Goal: Task Accomplishment & Management: Use online tool/utility

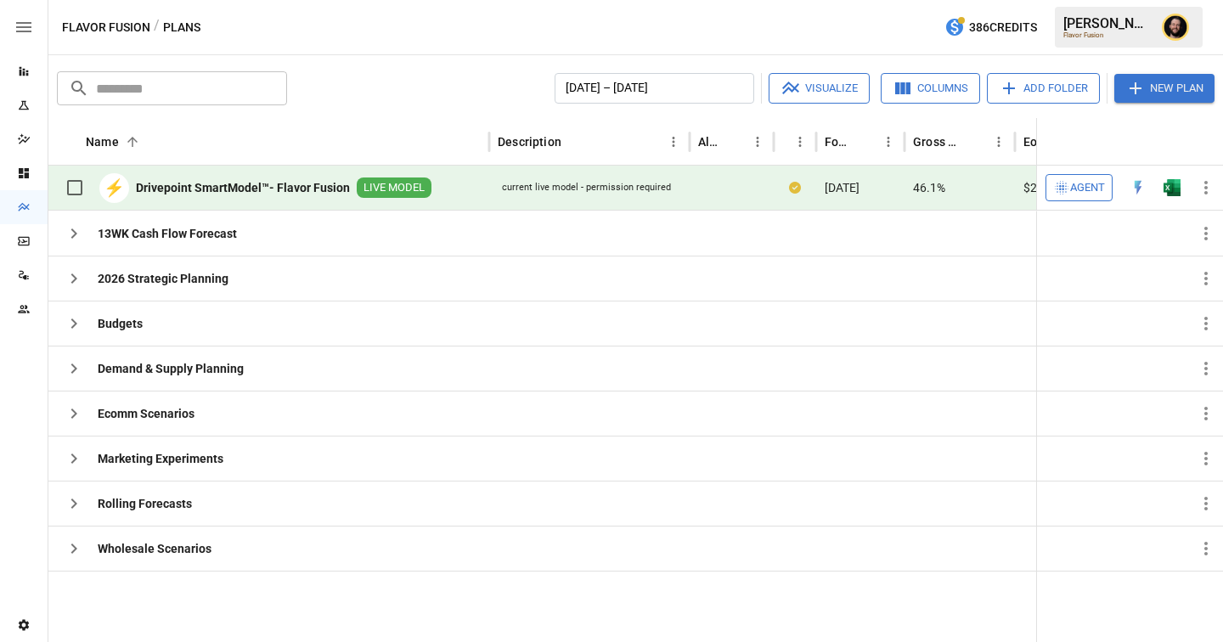
click at [1076, 192] on span "Agent" at bounding box center [1087, 188] width 35 height 20
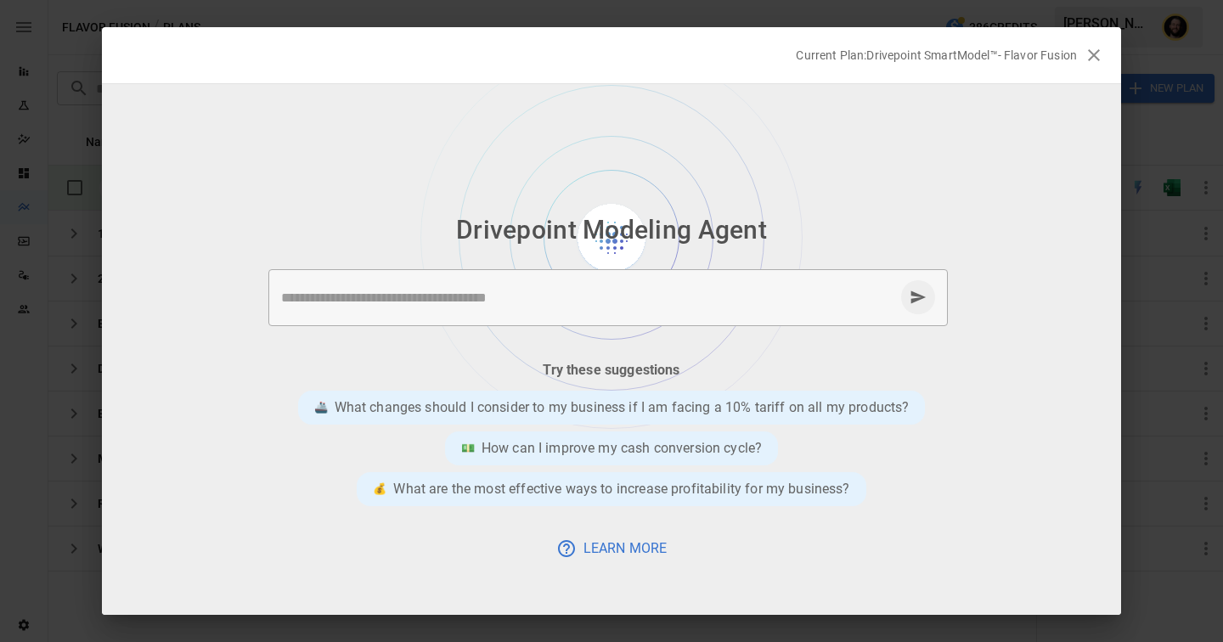
click at [370, 285] on div "* ​" at bounding box center [607, 297] width 679 height 57
click at [566, 300] on textarea at bounding box center [587, 298] width 613 height 20
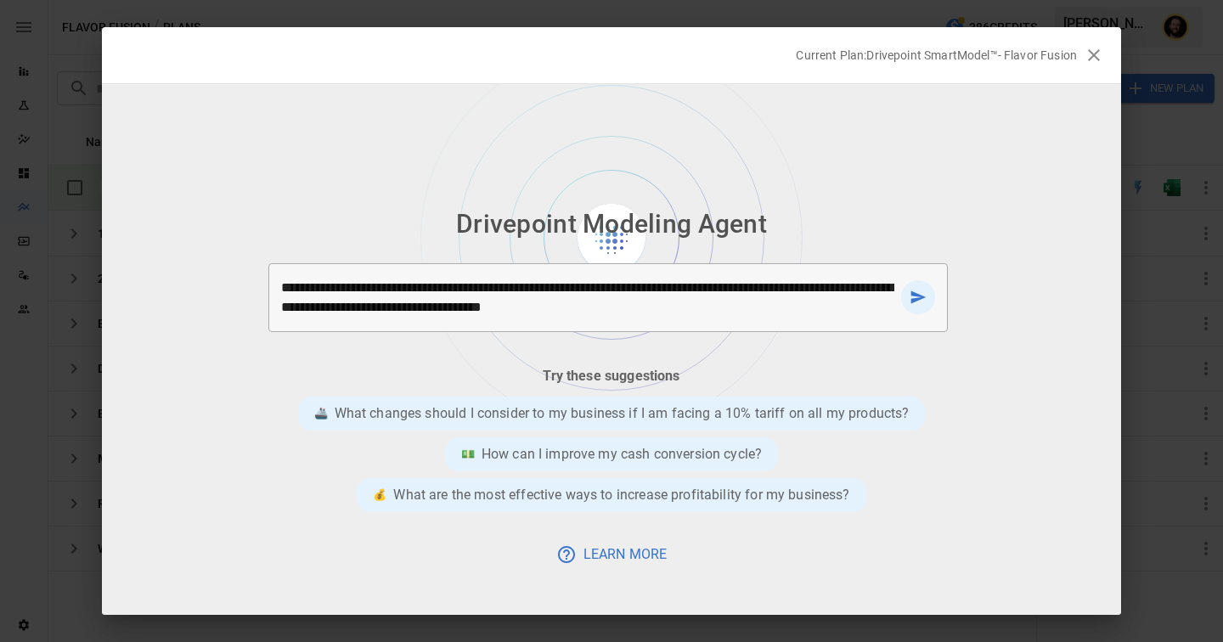
type textarea "**********"
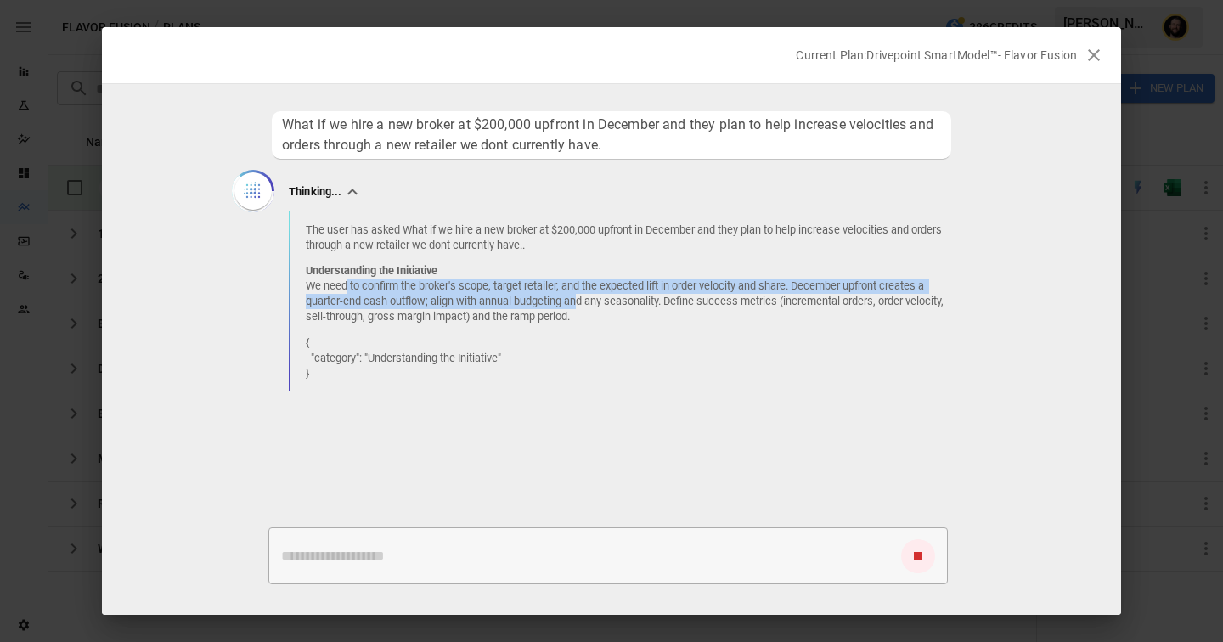
drag, startPoint x: 347, startPoint y: 288, endPoint x: 577, endPoint y: 296, distance: 229.5
click at [577, 296] on p "Understanding the Initiative We need to confirm the broker's scope, target reta…" at bounding box center [634, 293] width 656 height 61
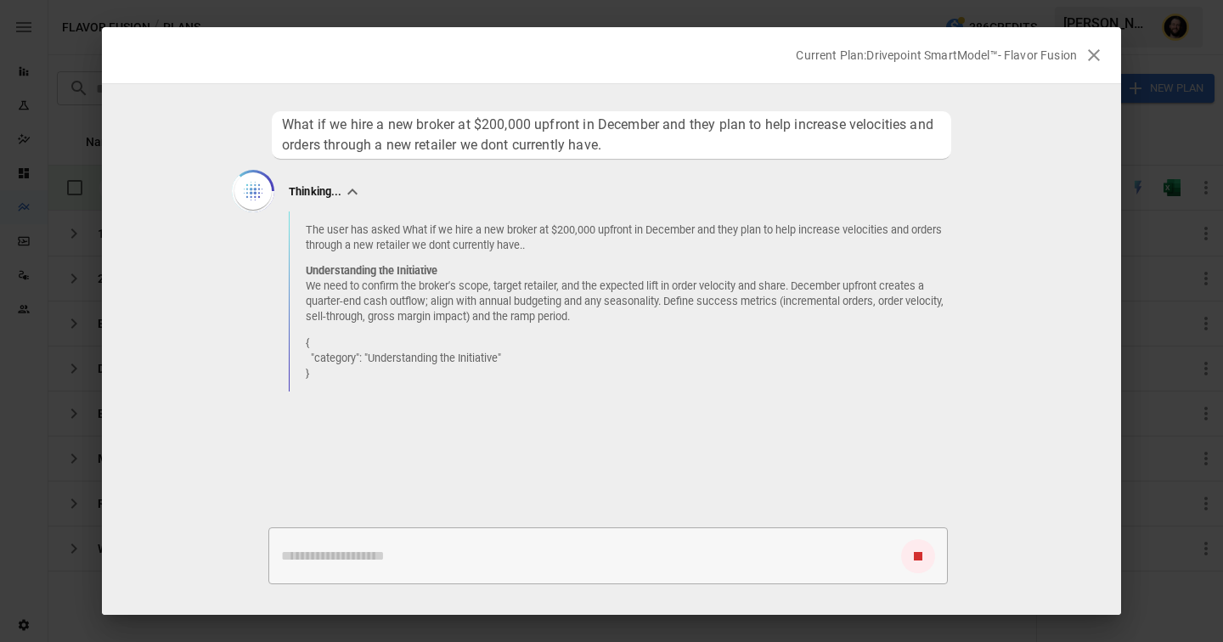
click at [458, 247] on p "The user has asked What if we hire a new broker at $200,000 upfront in December…" at bounding box center [634, 238] width 656 height 31
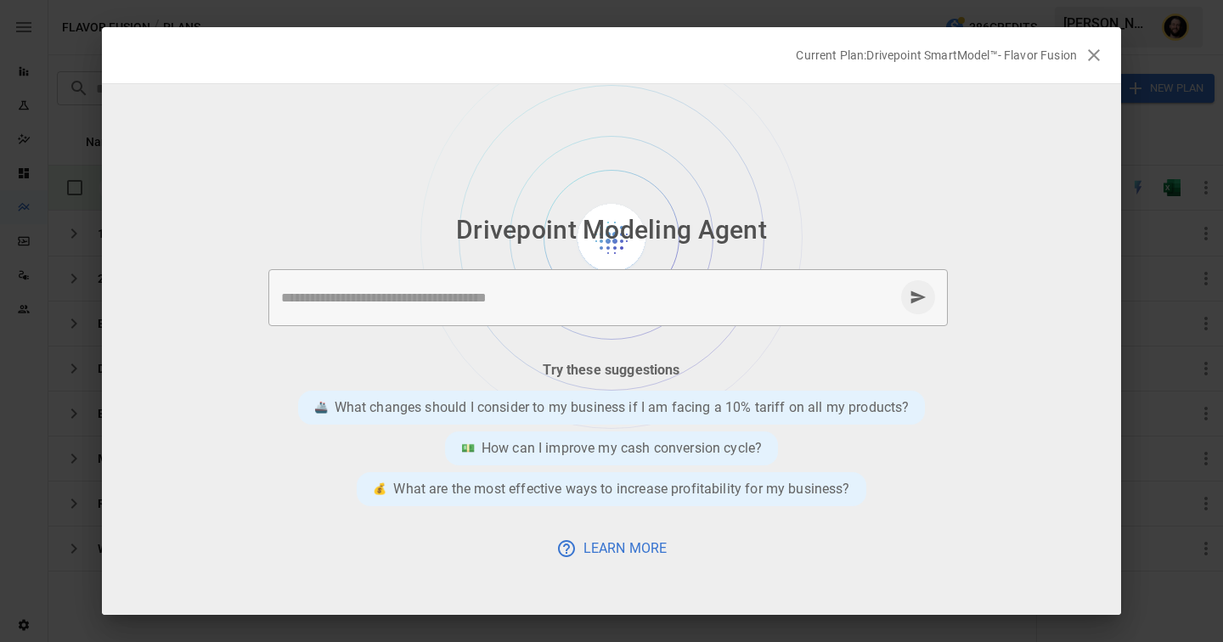
click at [623, 293] on textarea at bounding box center [587, 298] width 613 height 20
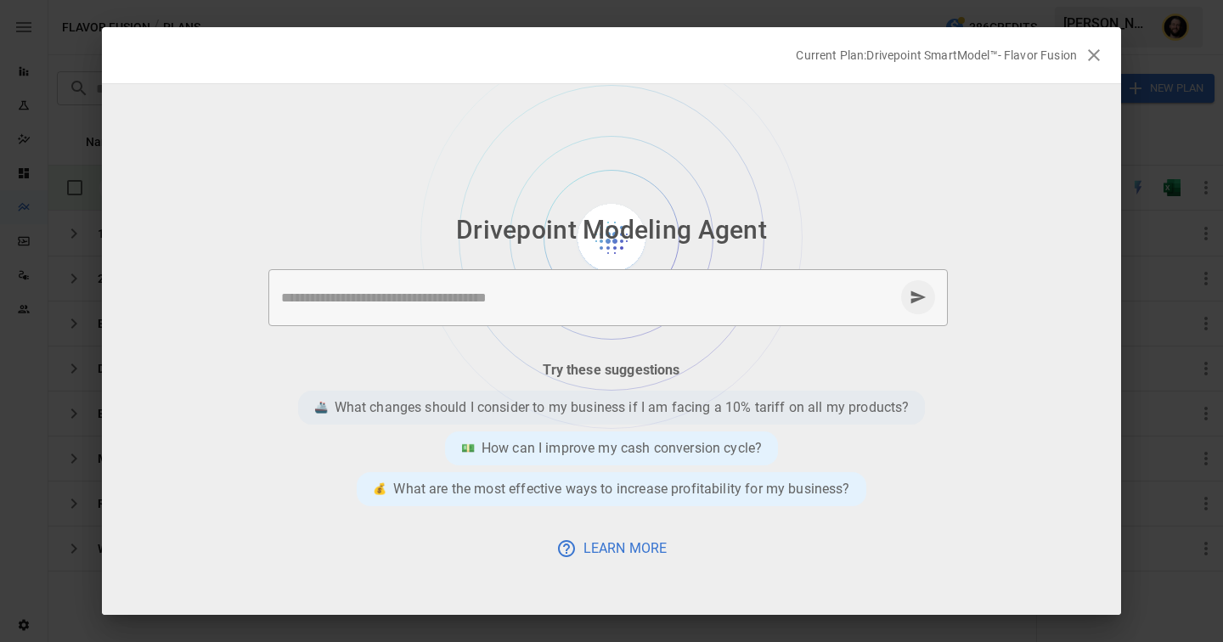
click at [575, 411] on p "What changes should I consider to my business if I am facing a 10% tariff on al…" at bounding box center [622, 407] width 575 height 20
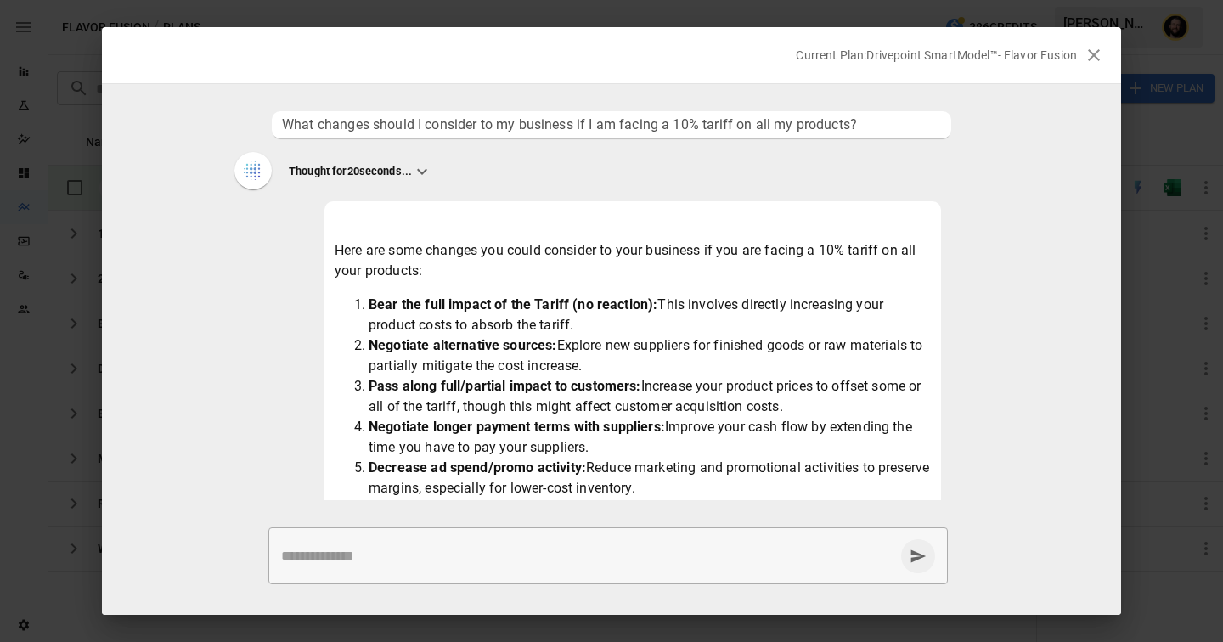
scroll to position [170, 0]
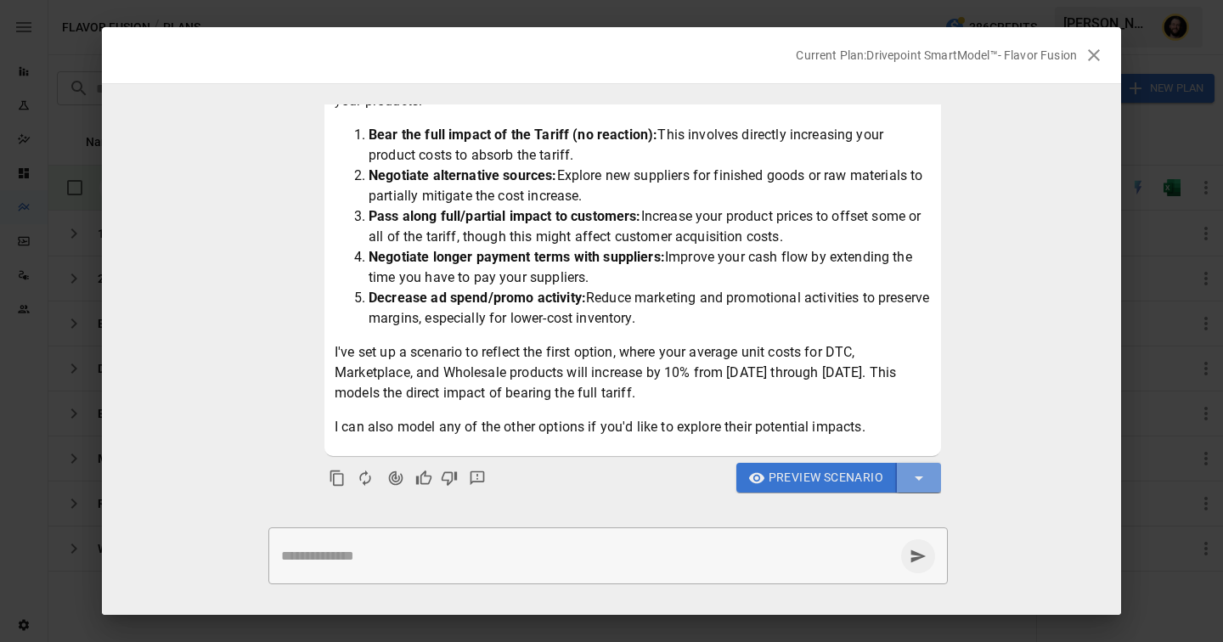
click at [927, 476] on icon "button" at bounding box center [919, 478] width 20 height 20
click at [1027, 425] on div at bounding box center [611, 321] width 1223 height 642
click at [800, 474] on span "Preview Scenario" at bounding box center [826, 477] width 115 height 21
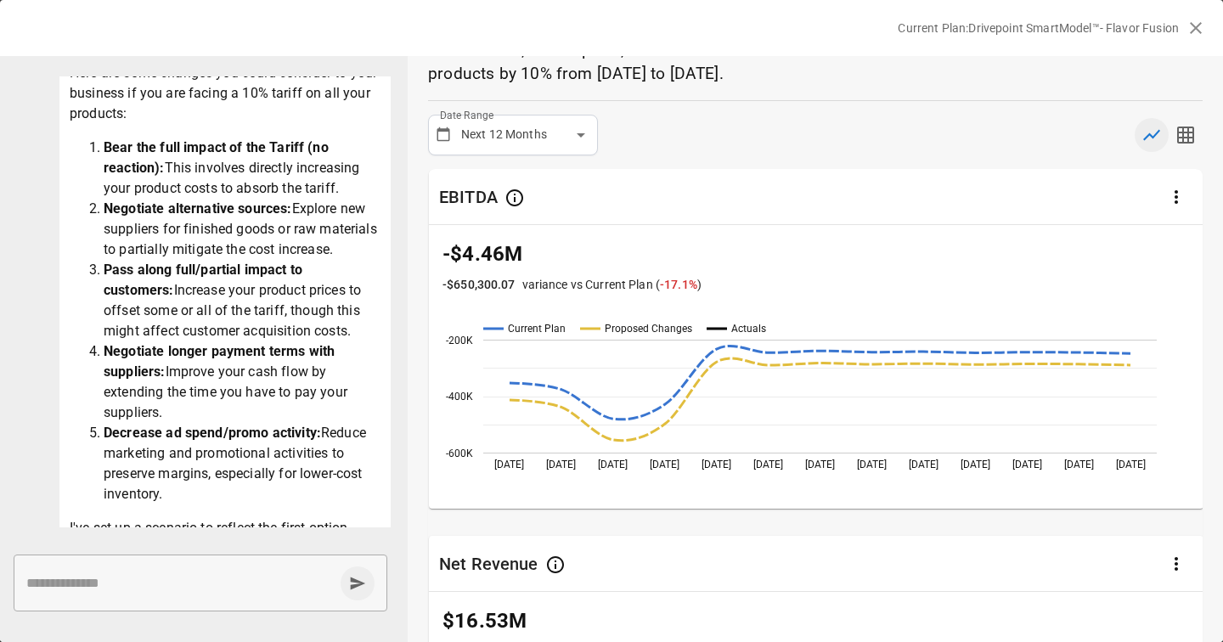
scroll to position [0, 0]
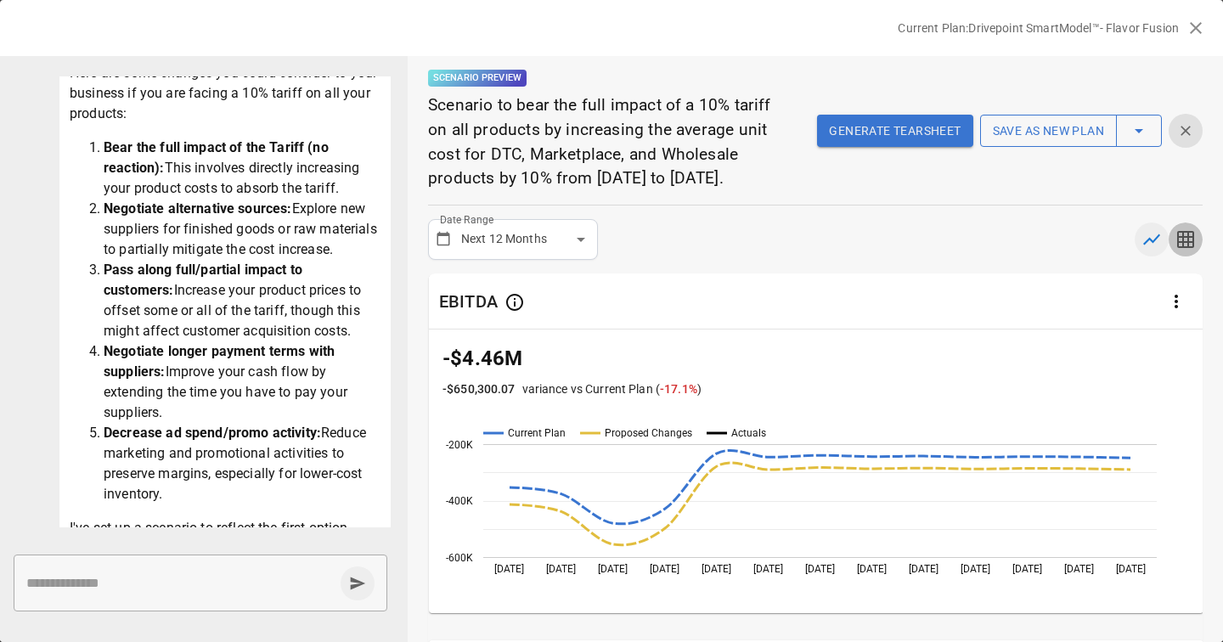
click at [1187, 248] on icon "button" at bounding box center [1185, 239] width 17 height 17
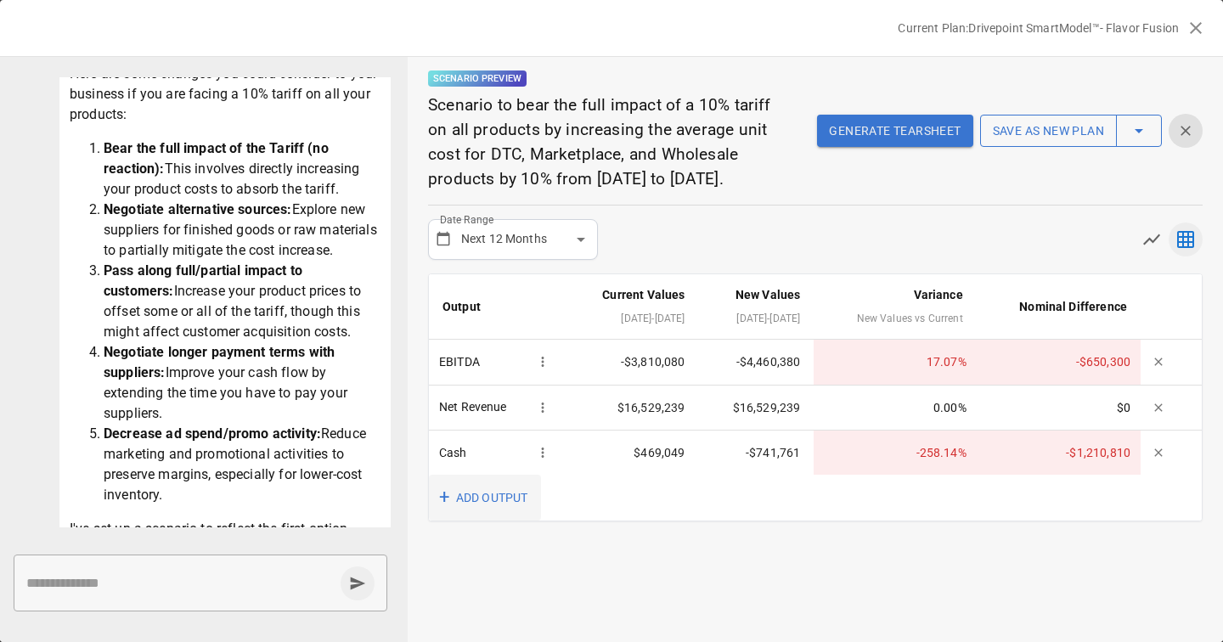
click at [512, 521] on button "+ ADD OUTPUT" at bounding box center [485, 498] width 112 height 47
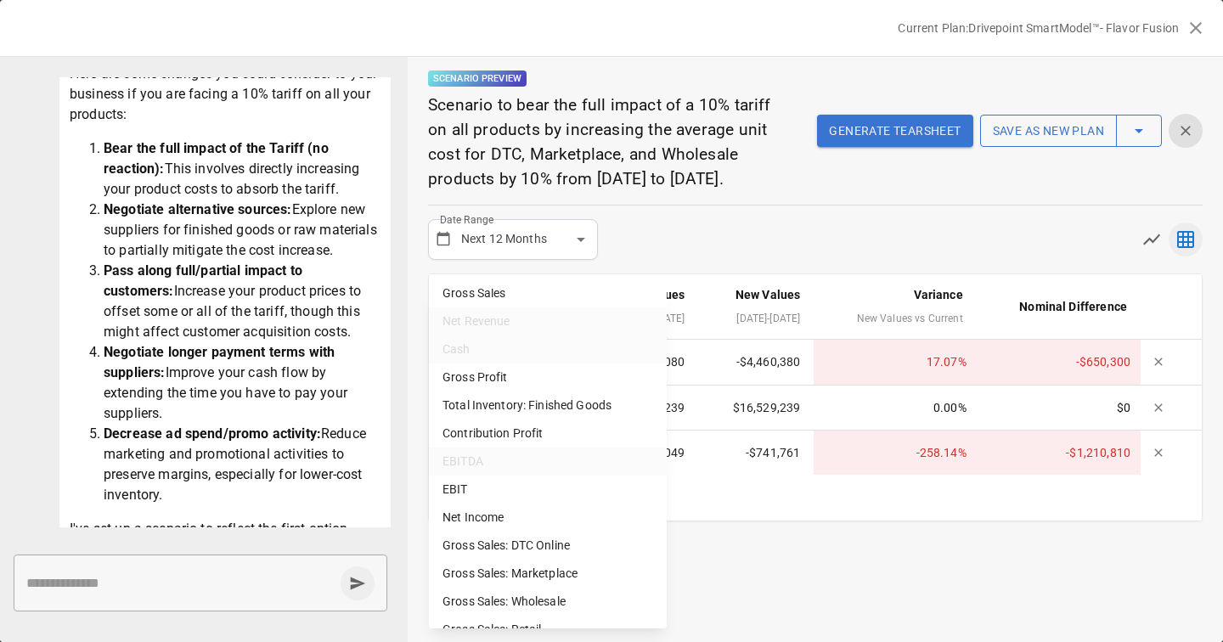
scroll to position [82, 0]
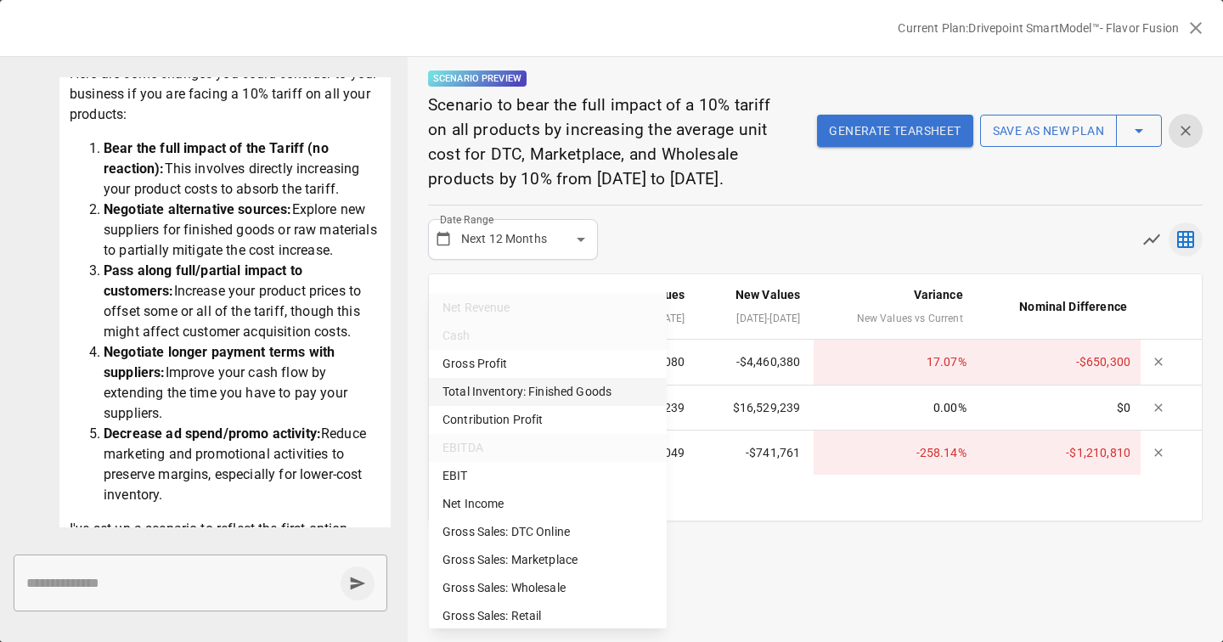
click at [508, 384] on li "Total Inventory: Finished Goods" at bounding box center [548, 392] width 238 height 28
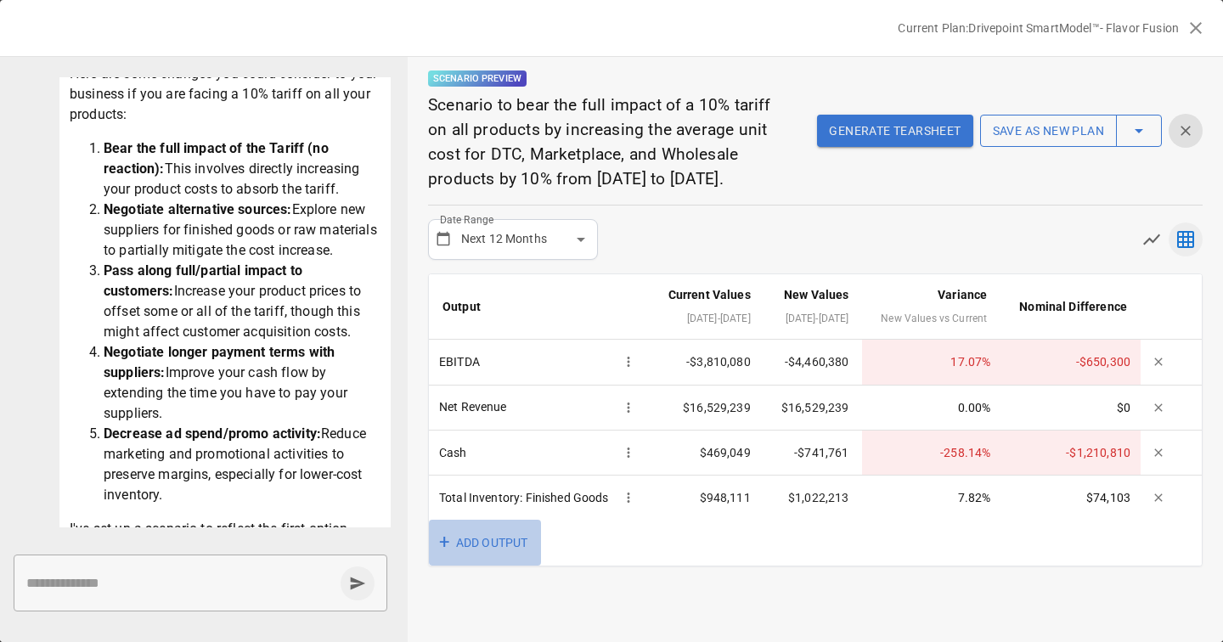
click at [463, 566] on button "+ ADD OUTPUT" at bounding box center [485, 543] width 112 height 47
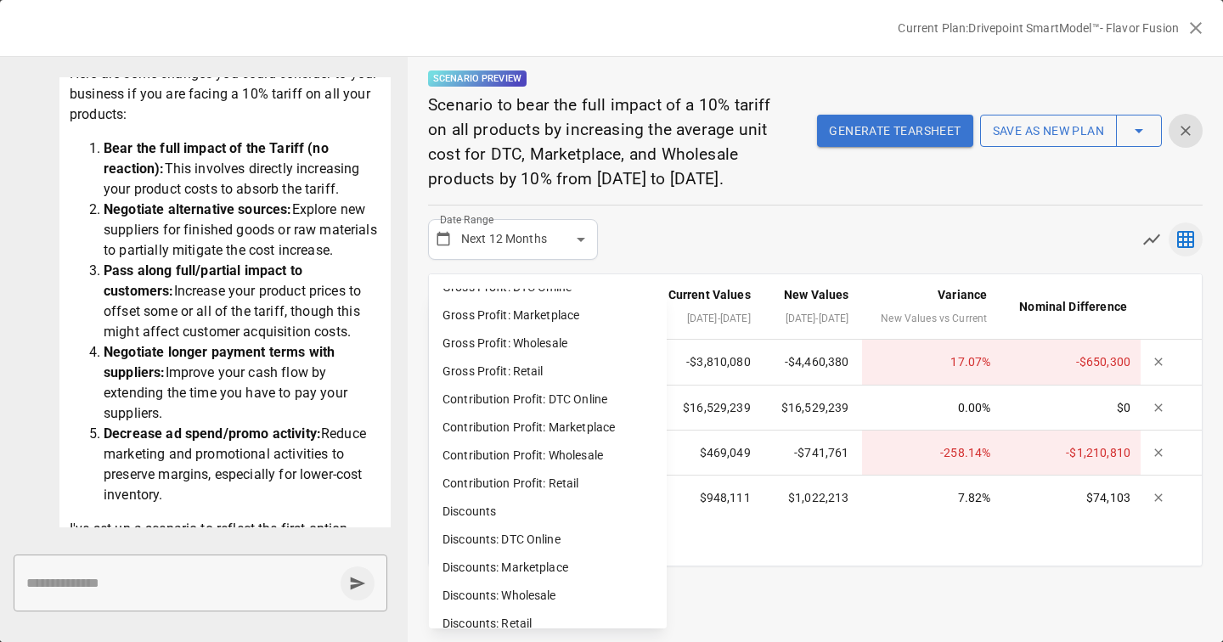
scroll to position [552, 0]
click at [513, 460] on li "Contribution Profit: Wholesale" at bounding box center [548, 455] width 238 height 28
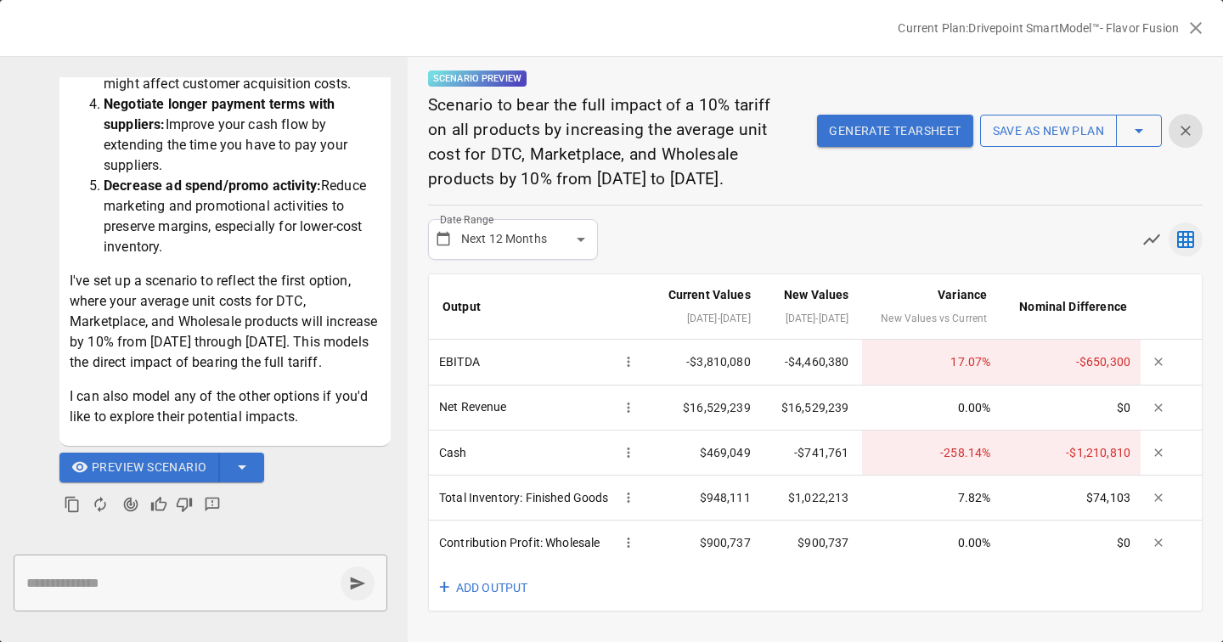
scroll to position [45, 0]
click at [499, 602] on button "+ ADD OUTPUT" at bounding box center [485, 588] width 112 height 47
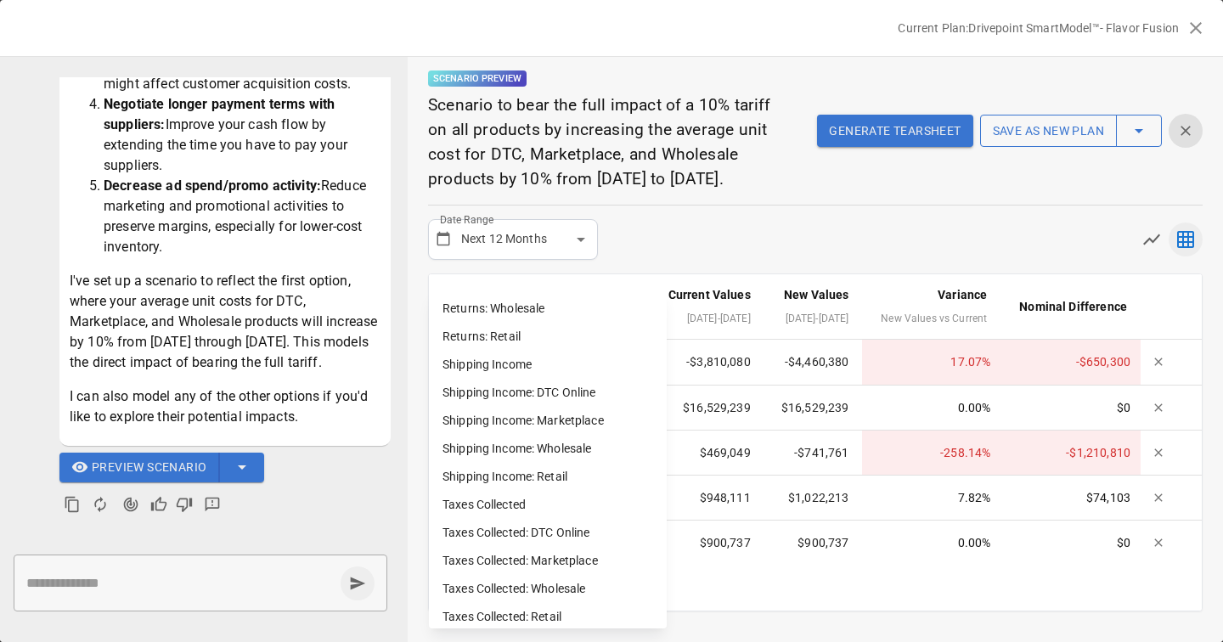
scroll to position [1156, 0]
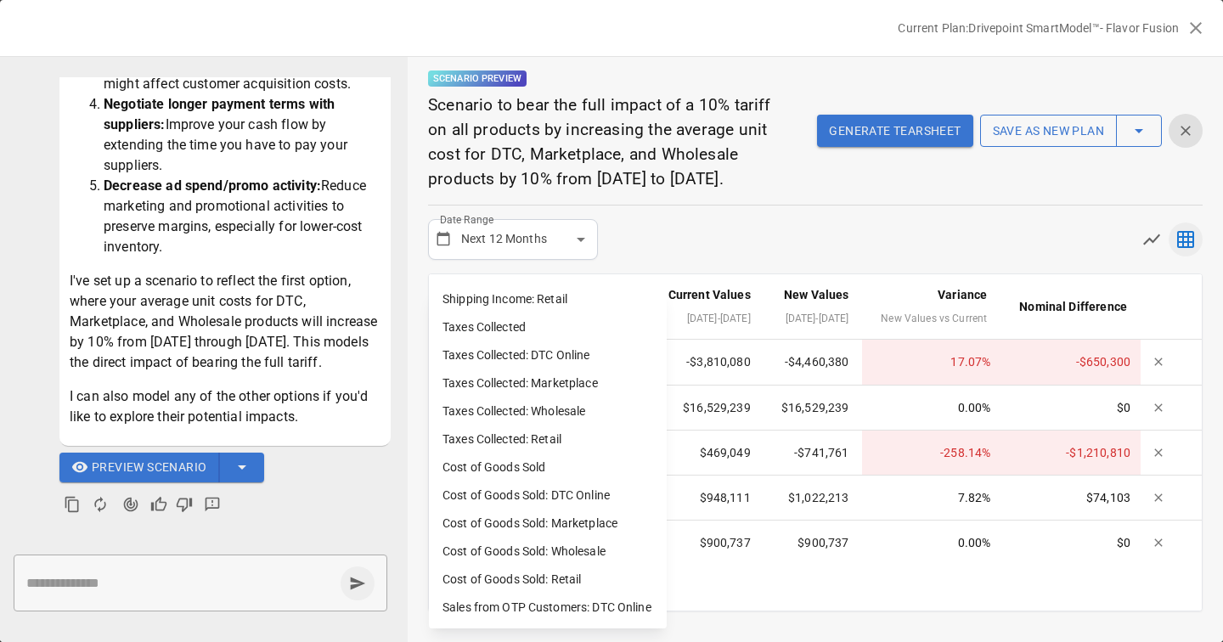
click at [779, 204] on div at bounding box center [611, 321] width 1223 height 642
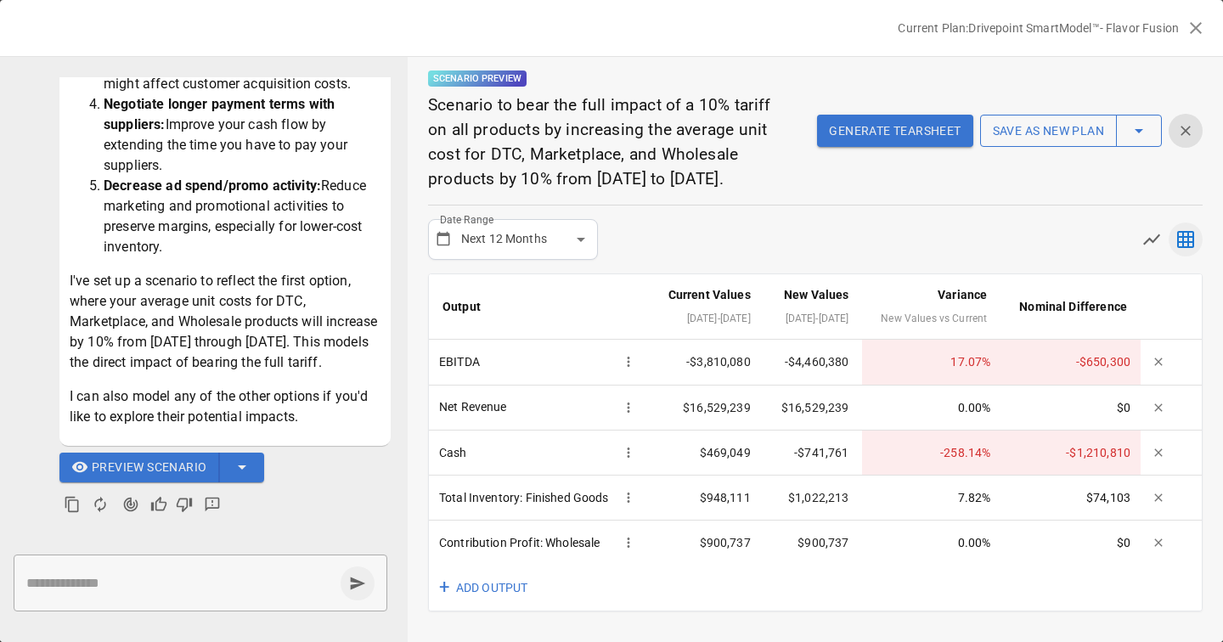
click at [914, 115] on button "Generate Tearsheet" at bounding box center [894, 131] width 155 height 32
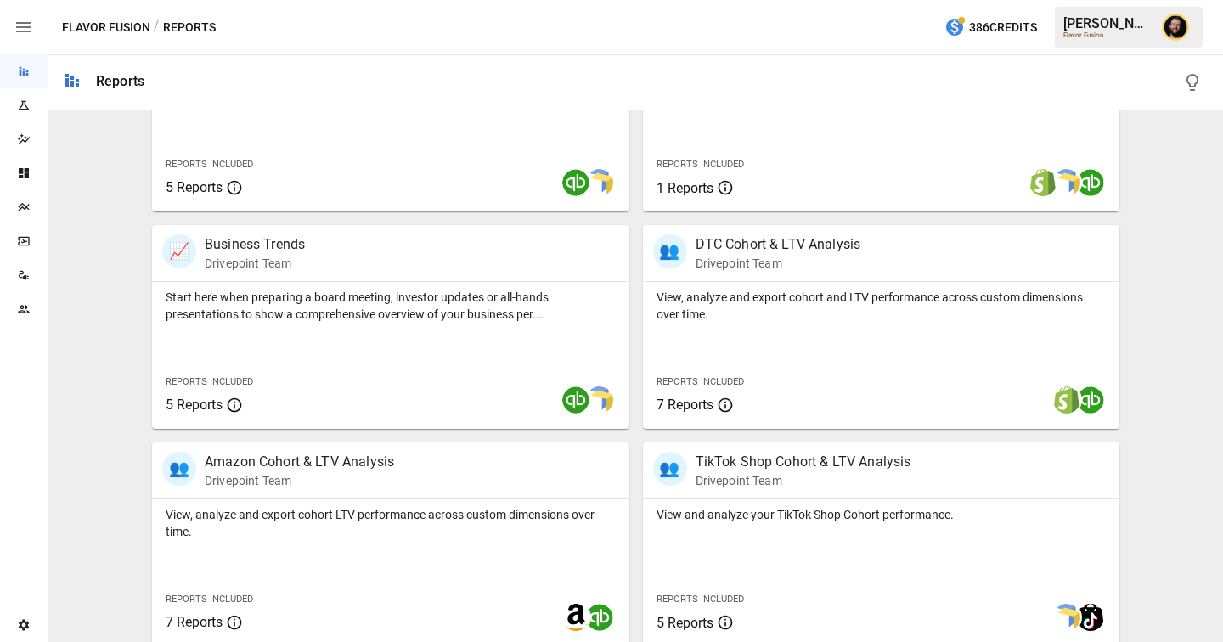
scroll to position [450, 0]
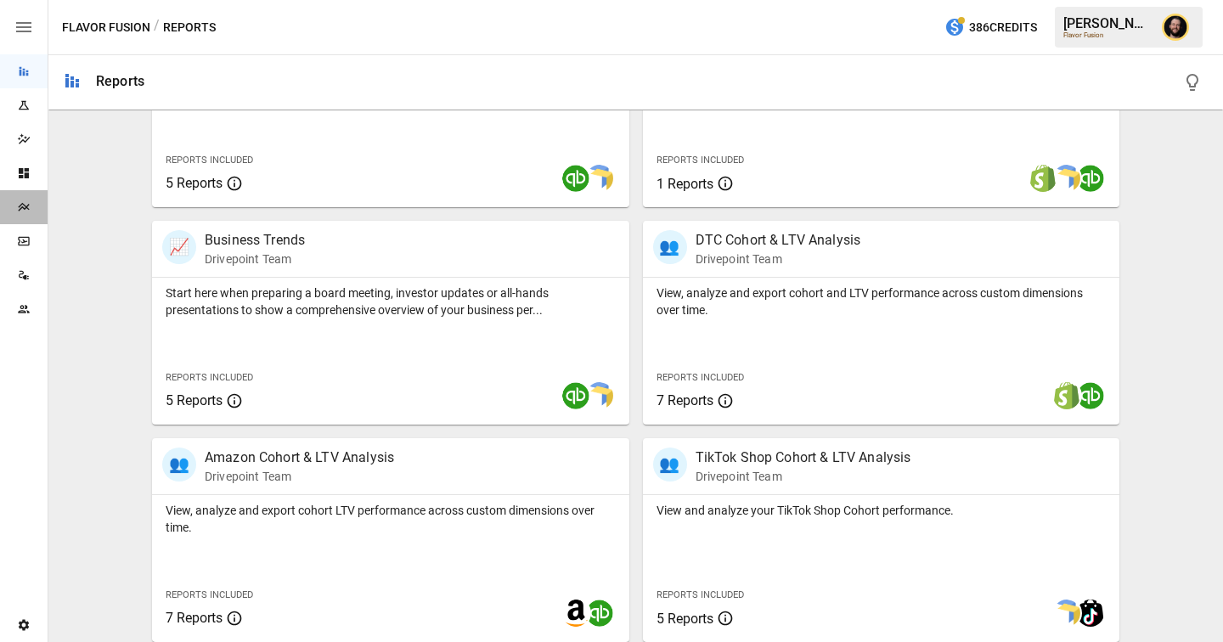
click at [17, 209] on icon "Plans" at bounding box center [24, 207] width 14 height 14
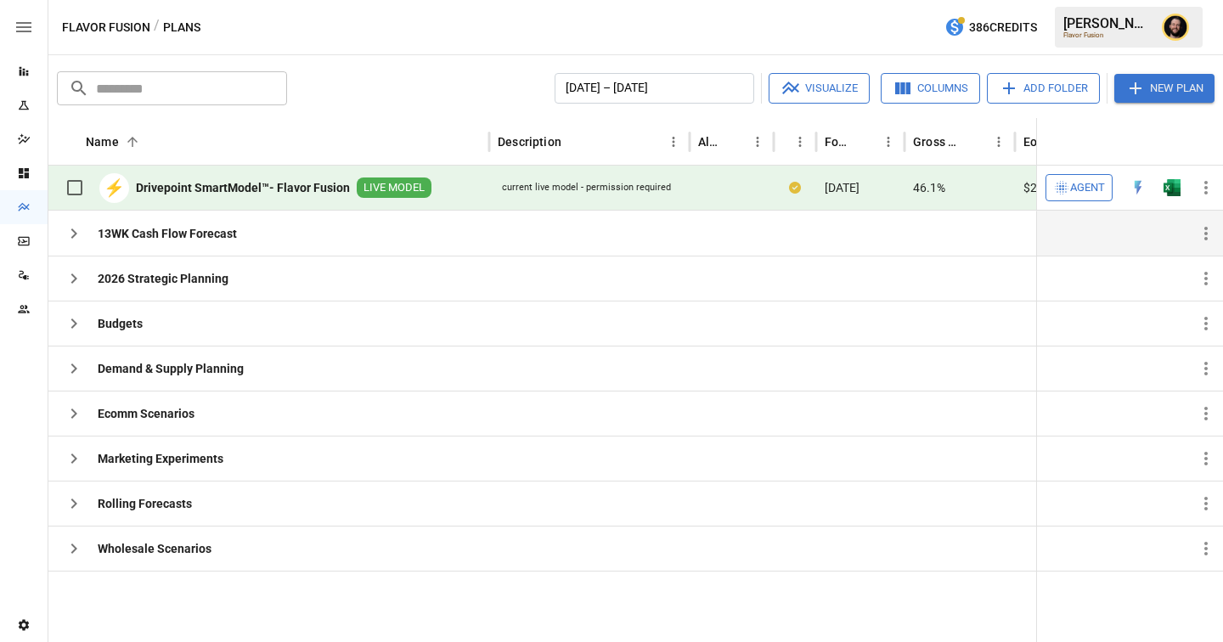
click at [76, 234] on icon "button" at bounding box center [74, 233] width 6 height 10
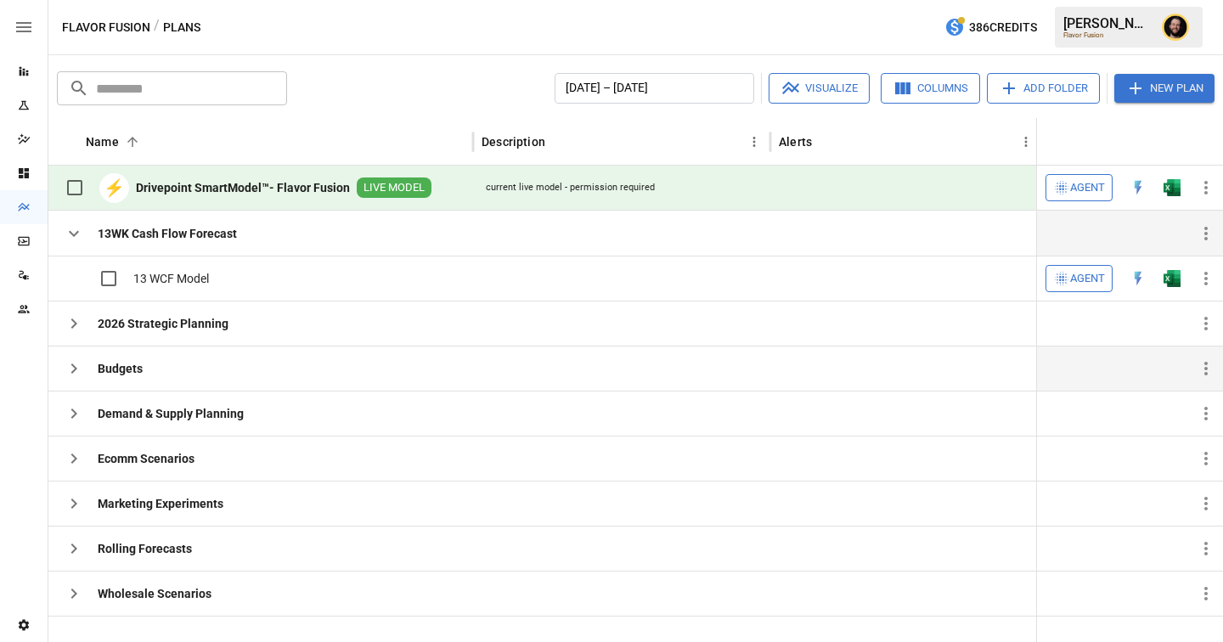
click at [76, 370] on icon "button" at bounding box center [74, 368] width 20 height 20
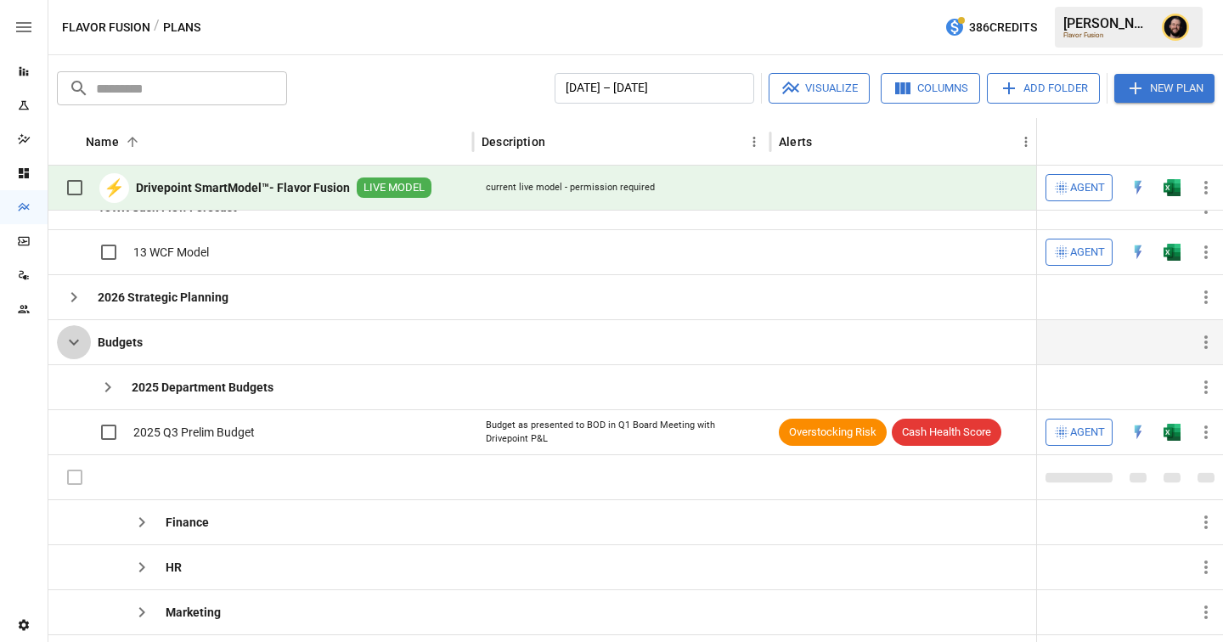
click at [70, 341] on icon "button" at bounding box center [74, 343] width 10 height 6
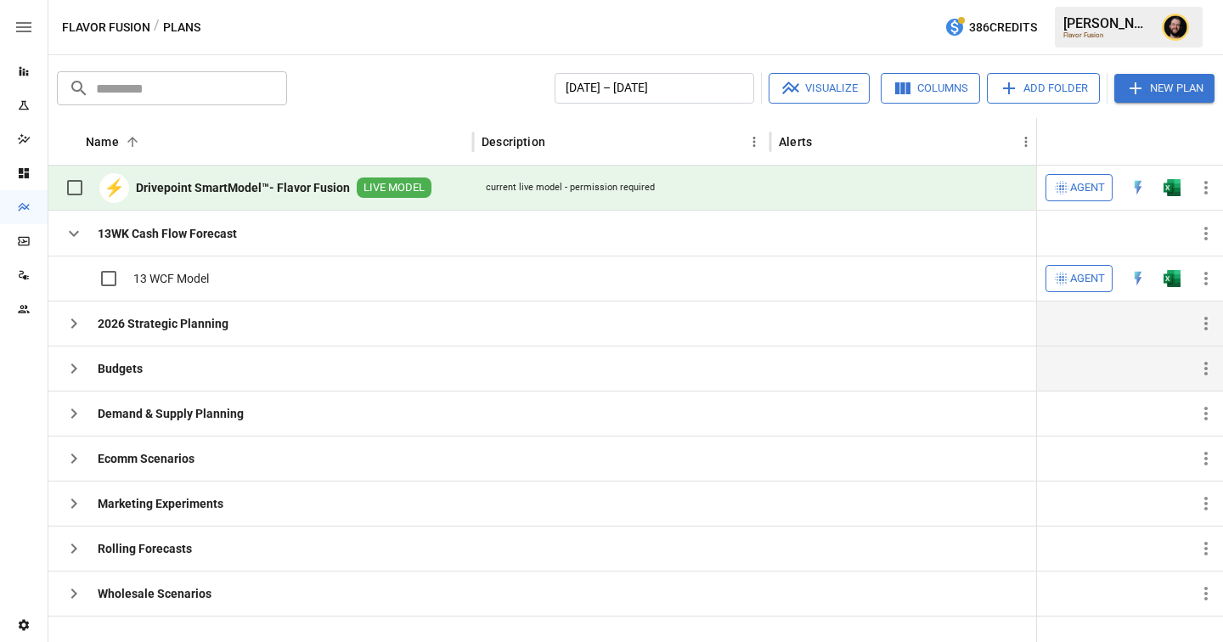
click at [71, 318] on icon "button" at bounding box center [74, 323] width 20 height 20
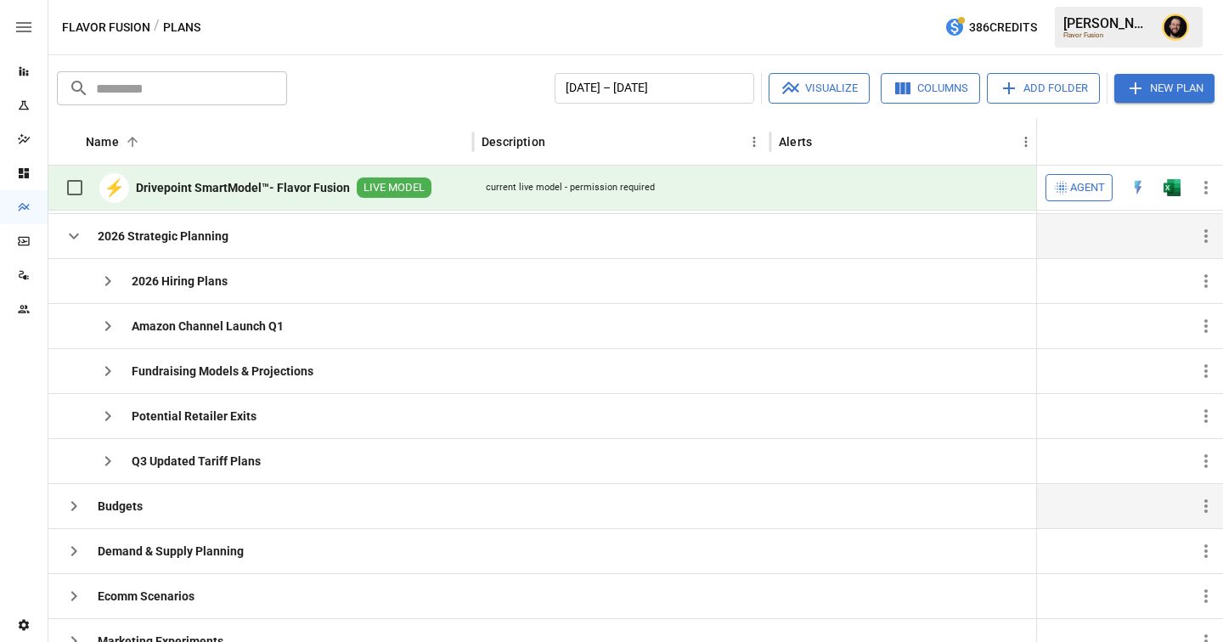
click at [77, 241] on icon "button" at bounding box center [74, 236] width 20 height 20
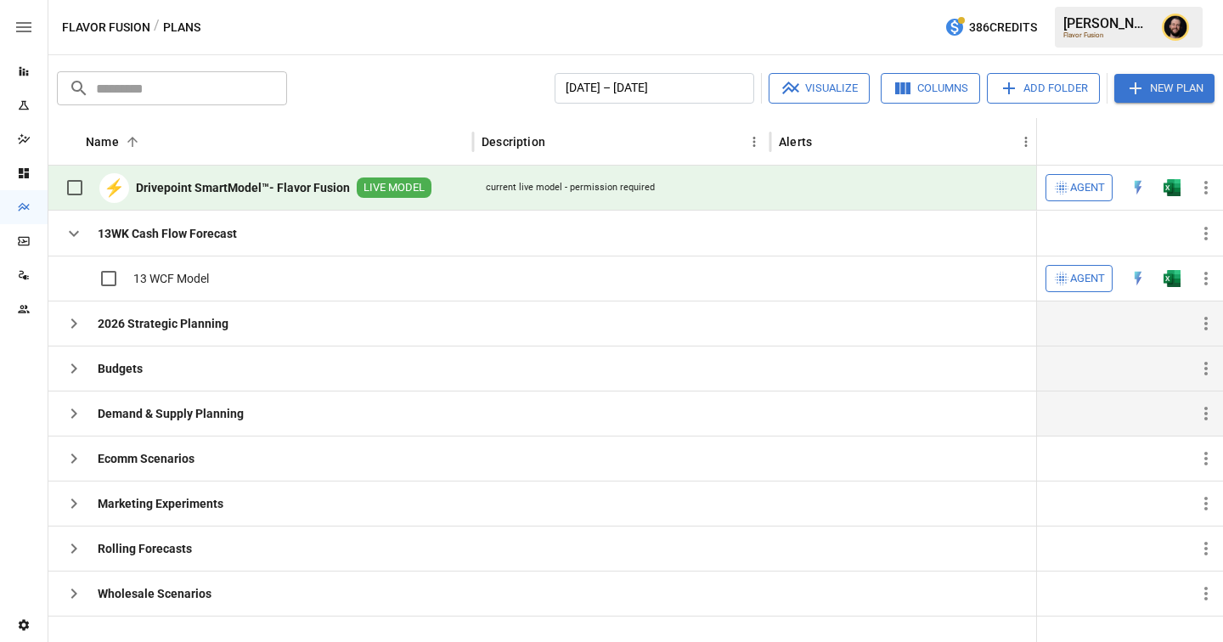
click at [82, 412] on icon "button" at bounding box center [74, 413] width 20 height 20
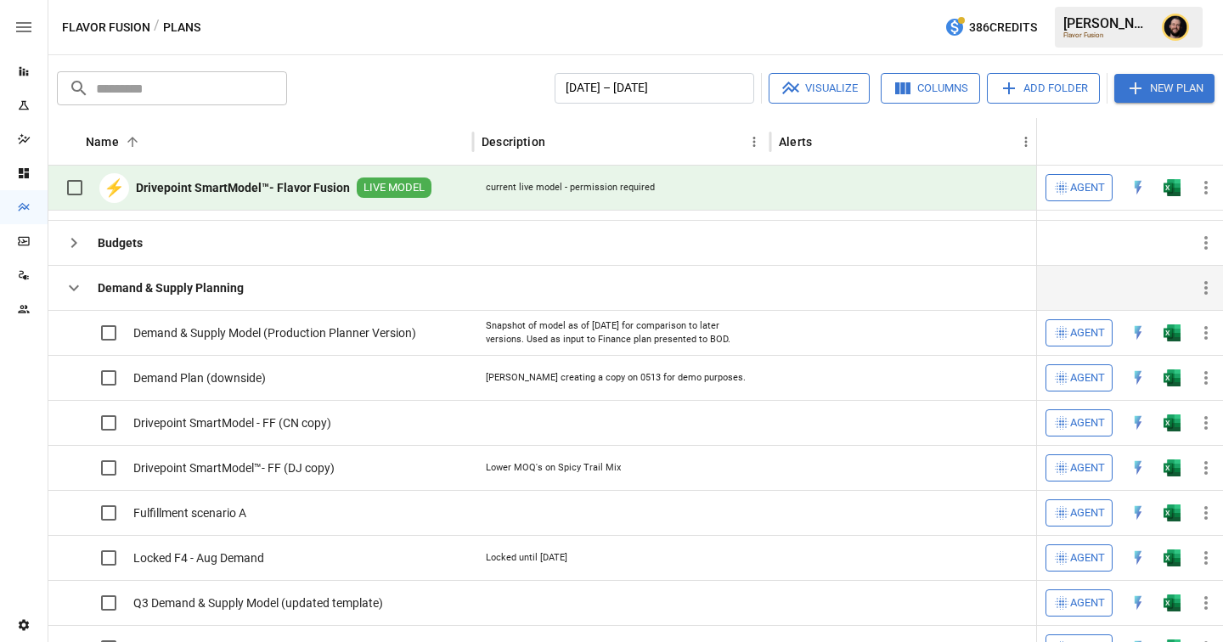
click at [68, 284] on icon "button" at bounding box center [74, 288] width 20 height 20
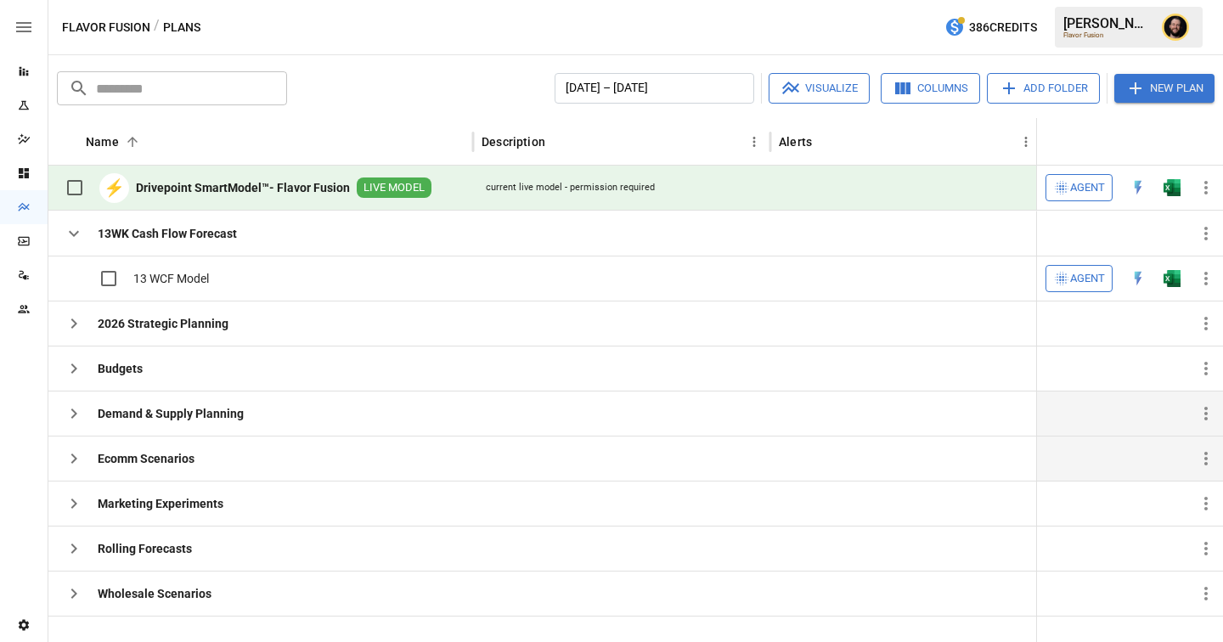
click at [73, 456] on icon "button" at bounding box center [74, 459] width 6 height 10
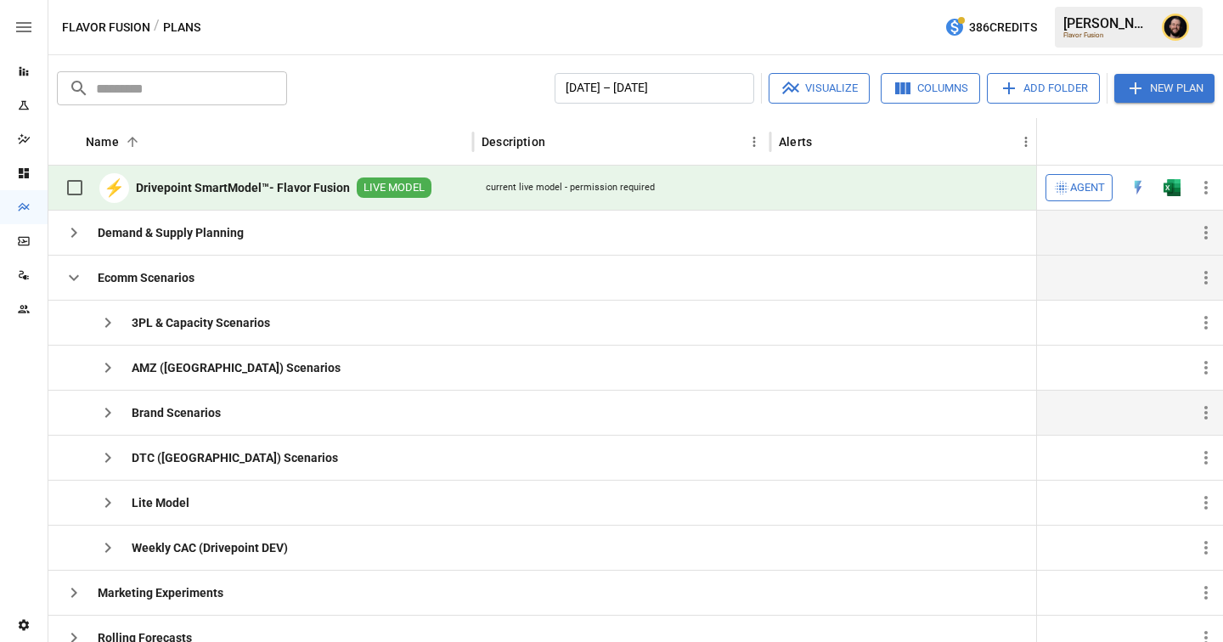
click at [112, 414] on icon "button" at bounding box center [108, 413] width 20 height 20
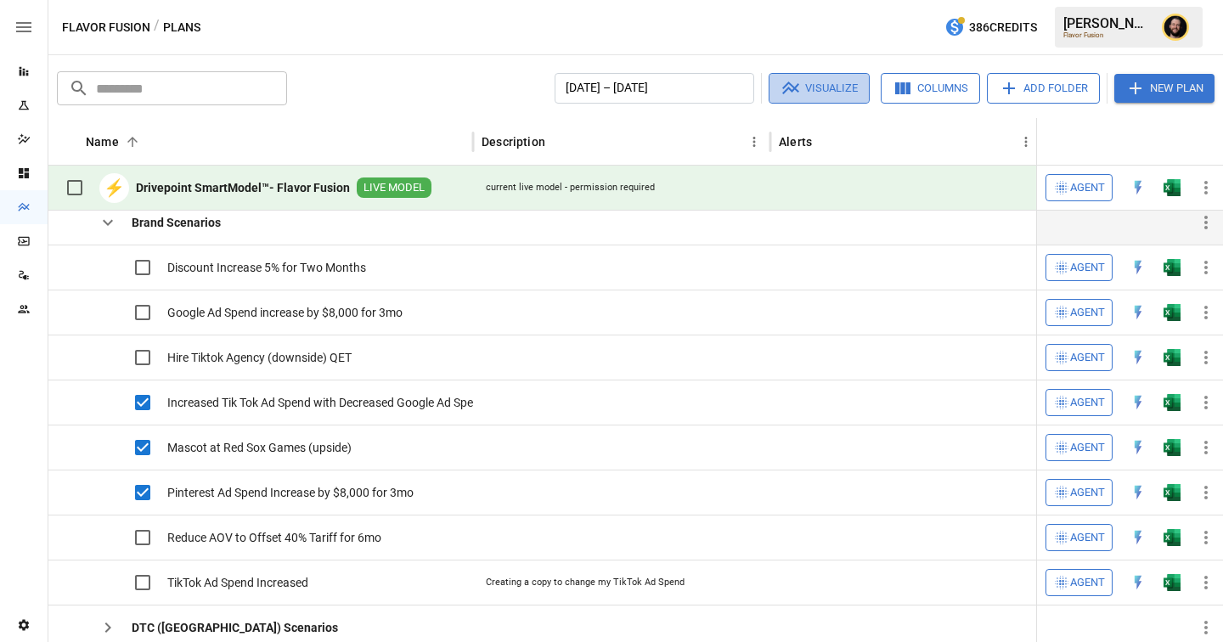
click at [813, 82] on button "Visualize" at bounding box center [819, 88] width 101 height 31
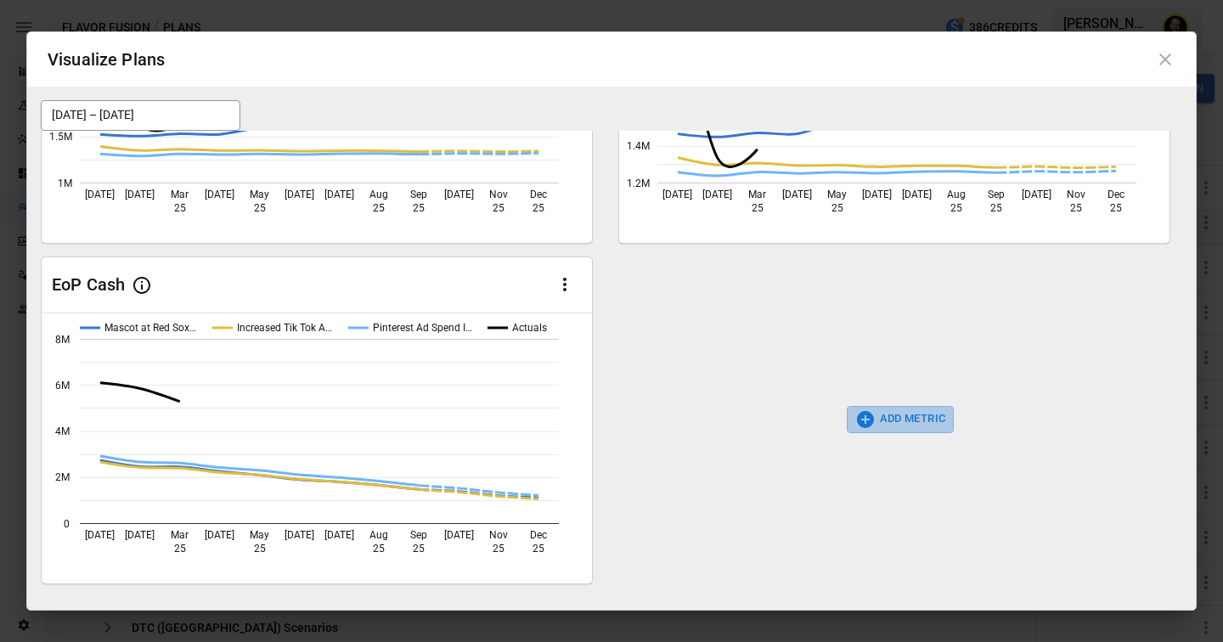
click at [916, 427] on button "ADD METRIC" at bounding box center [901, 419] width 108 height 27
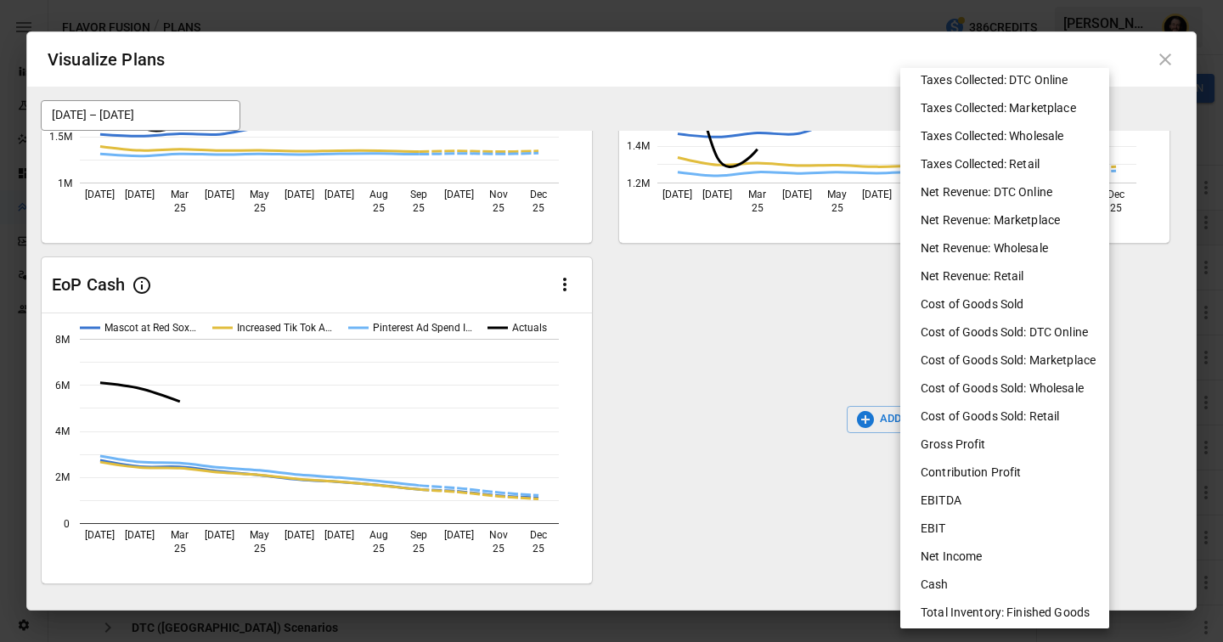
click at [764, 319] on div at bounding box center [611, 321] width 1223 height 642
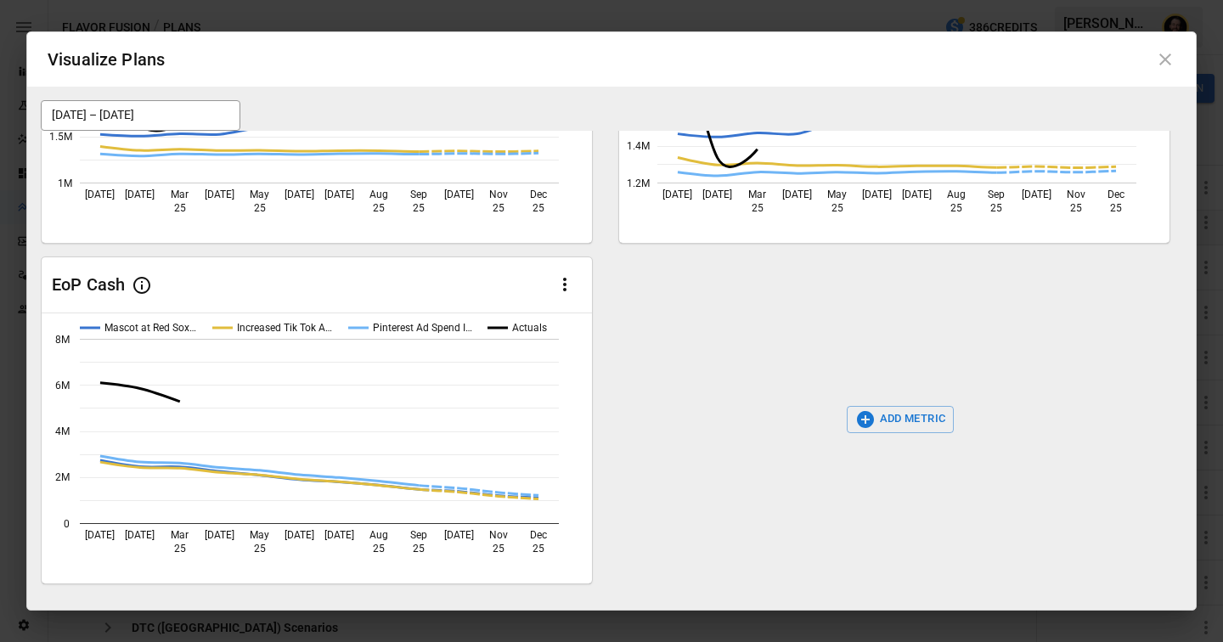
click at [906, 413] on button "ADD METRIC" at bounding box center [901, 419] width 108 height 27
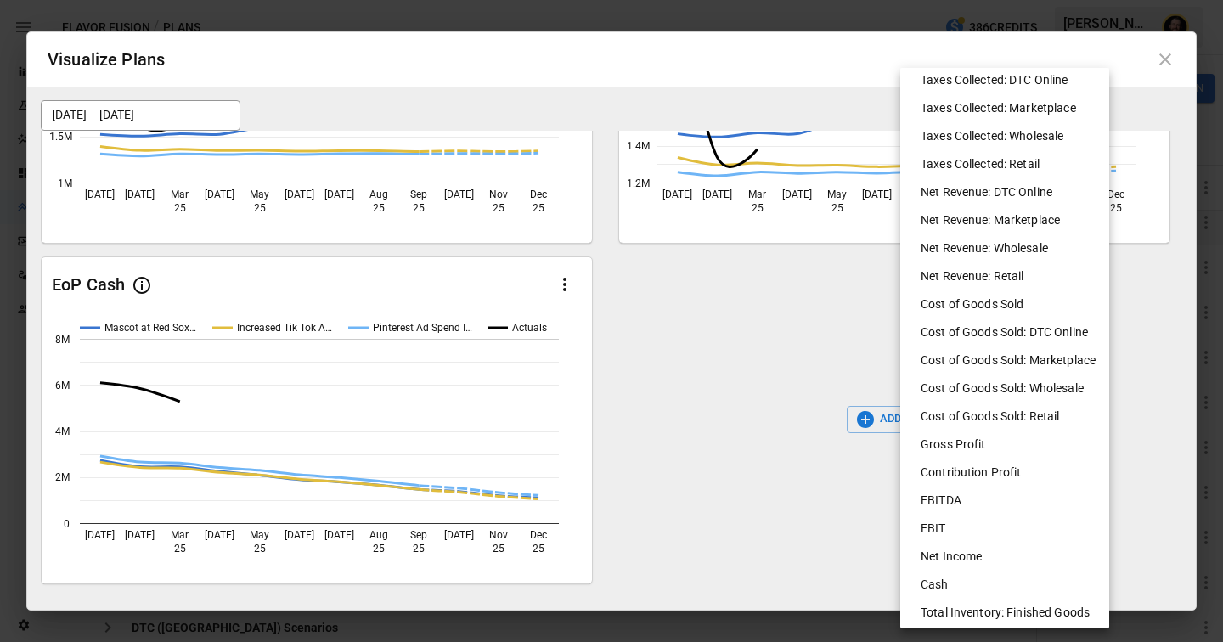
drag, startPoint x: 1048, startPoint y: 373, endPoint x: 1138, endPoint y: 189, distance: 204.3
click at [1048, 373] on li "Cost of Goods Sold: Marketplace" at bounding box center [1011, 361] width 209 height 28
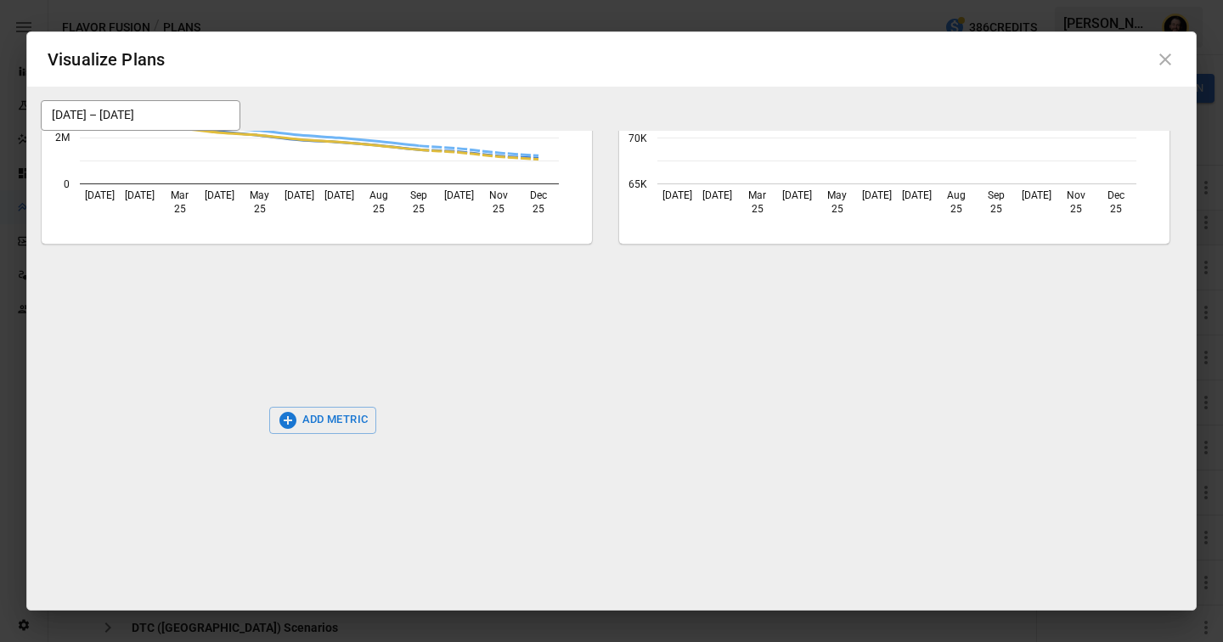
click at [1162, 63] on icon at bounding box center [1165, 60] width 12 height 12
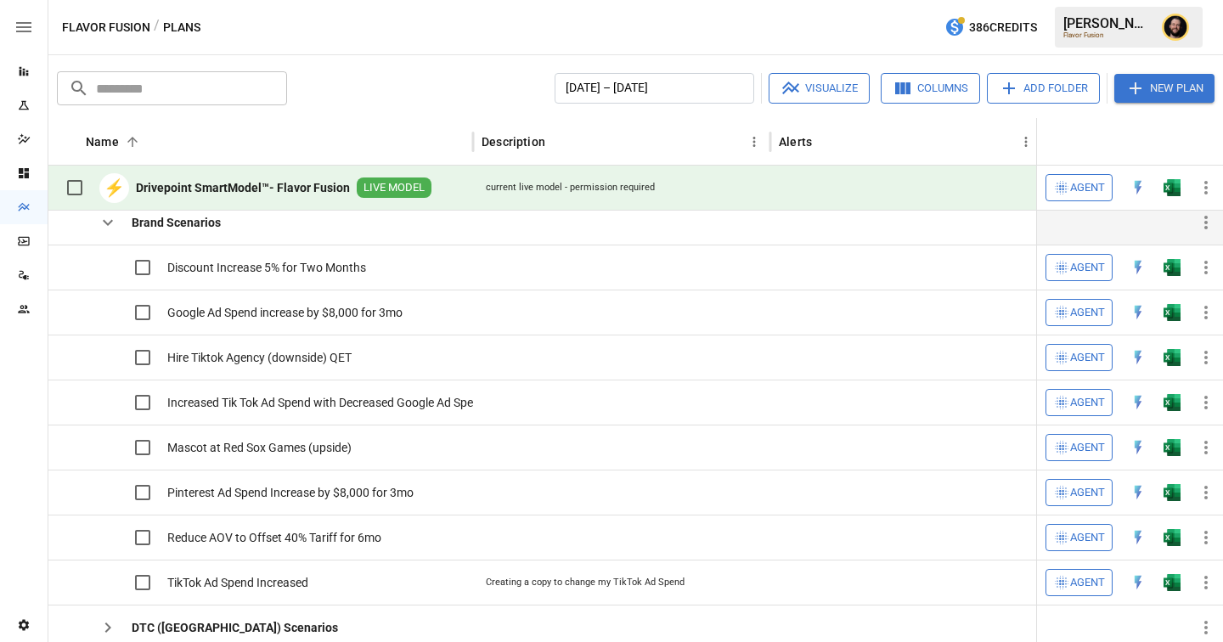
click at [114, 226] on icon "button" at bounding box center [108, 222] width 20 height 20
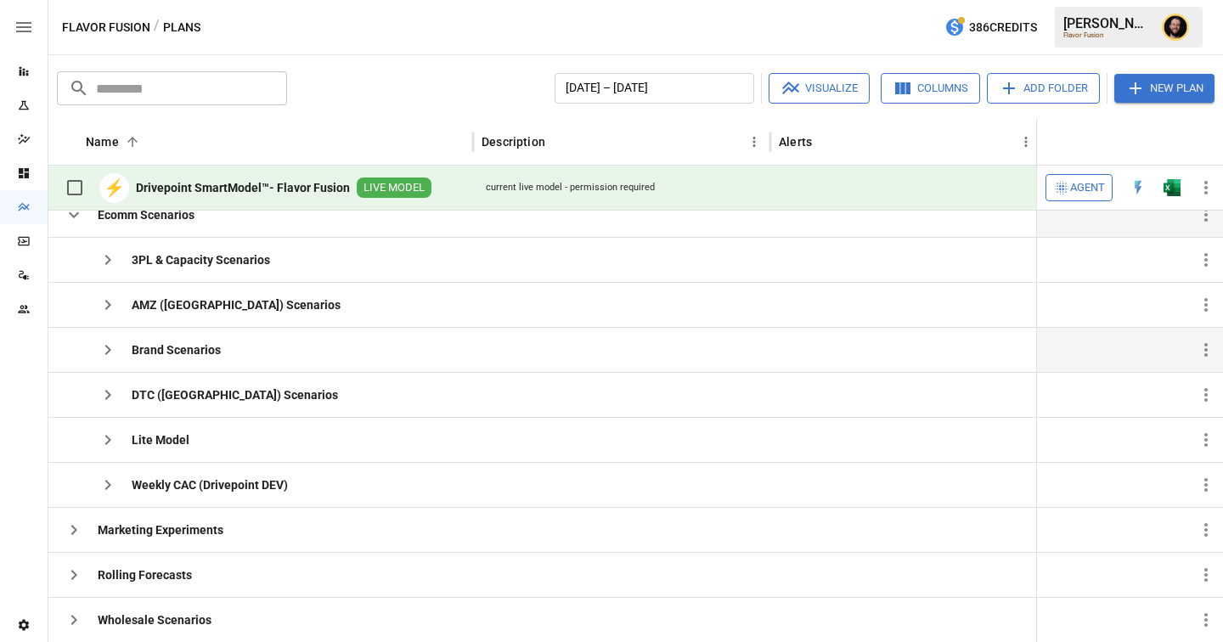
click at [74, 219] on icon "button" at bounding box center [74, 215] width 20 height 20
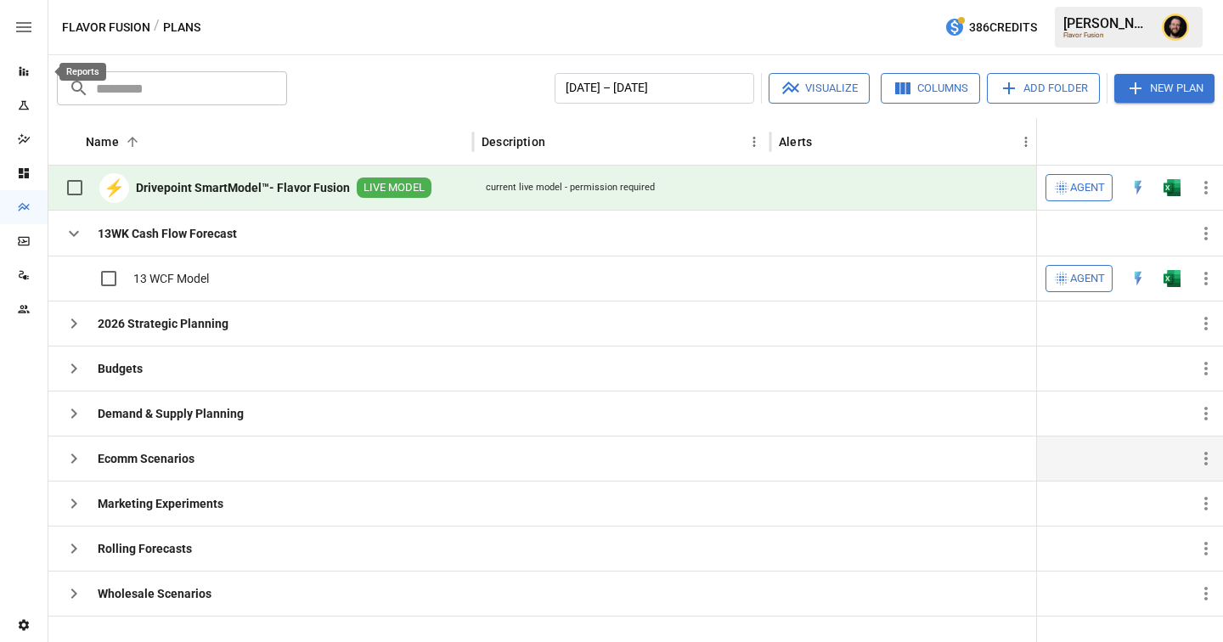
click at [17, 70] on icon "Reports" at bounding box center [24, 72] width 14 height 14
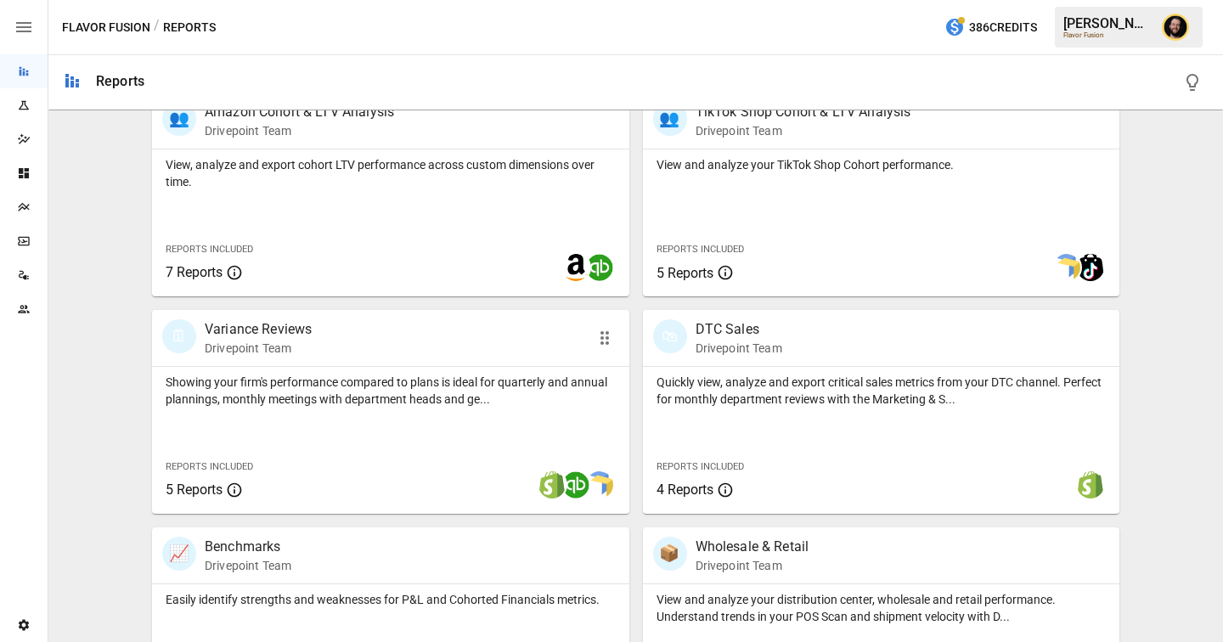
click at [374, 404] on p "Showing your firm's performance compared to plans is ideal for quarterly and an…" at bounding box center [391, 391] width 450 height 34
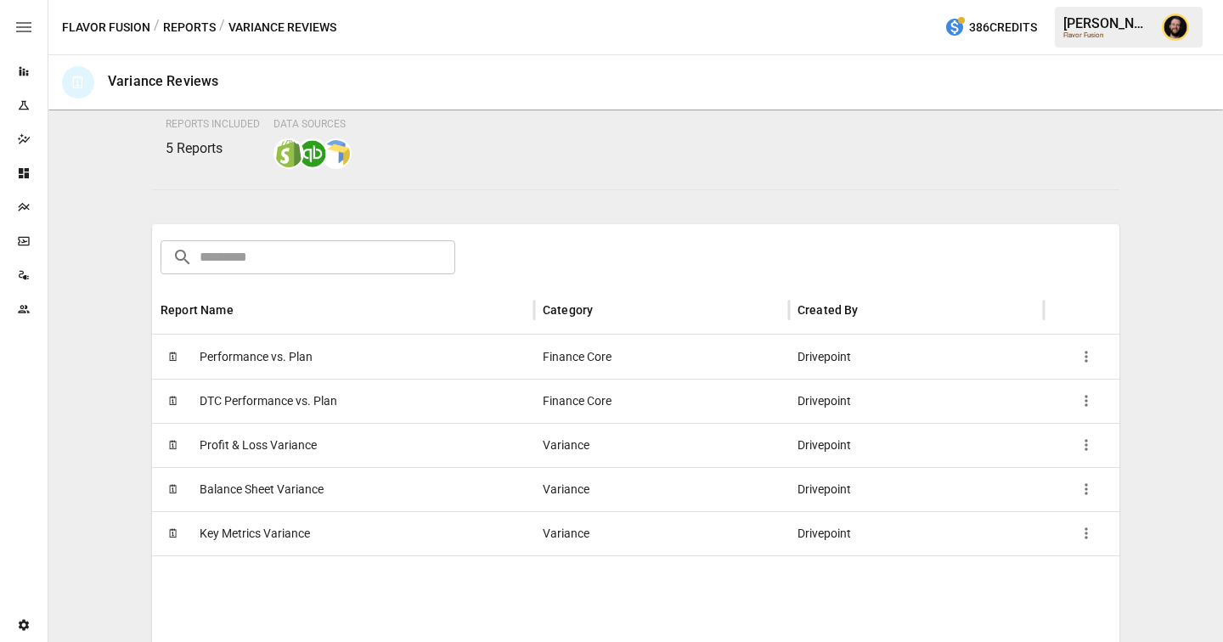
click at [352, 364] on div "🗓 Performance vs. Plan" at bounding box center [343, 357] width 382 height 44
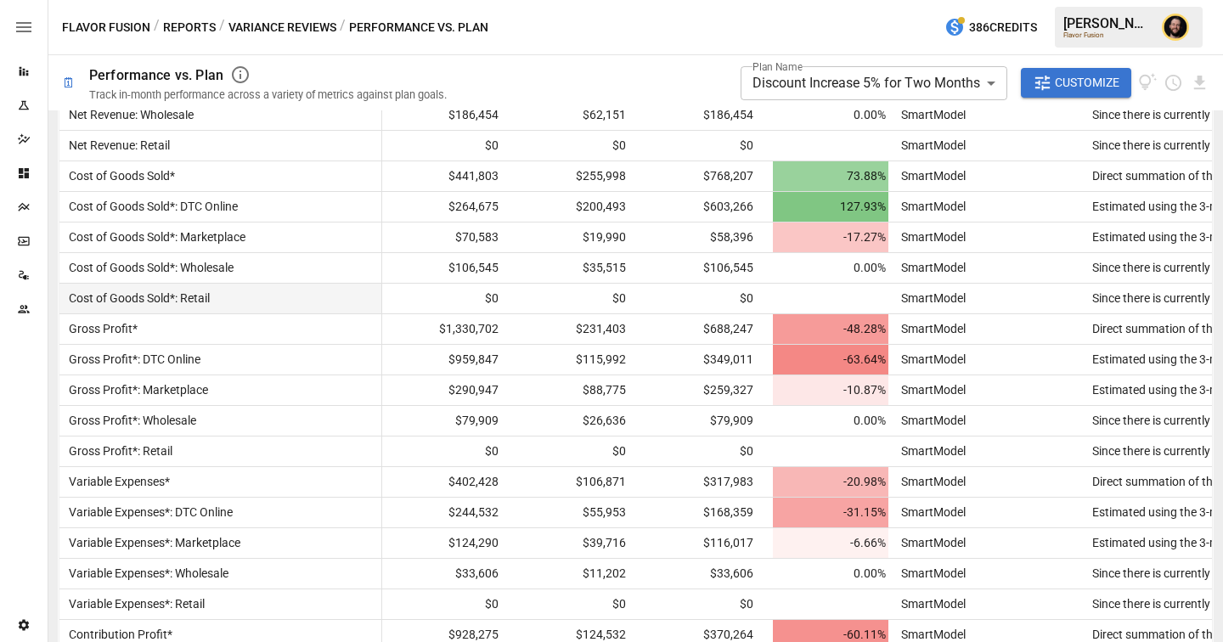
scroll to position [1338, 0]
click at [859, 0] on body "**********" at bounding box center [611, 0] width 1223 height 0
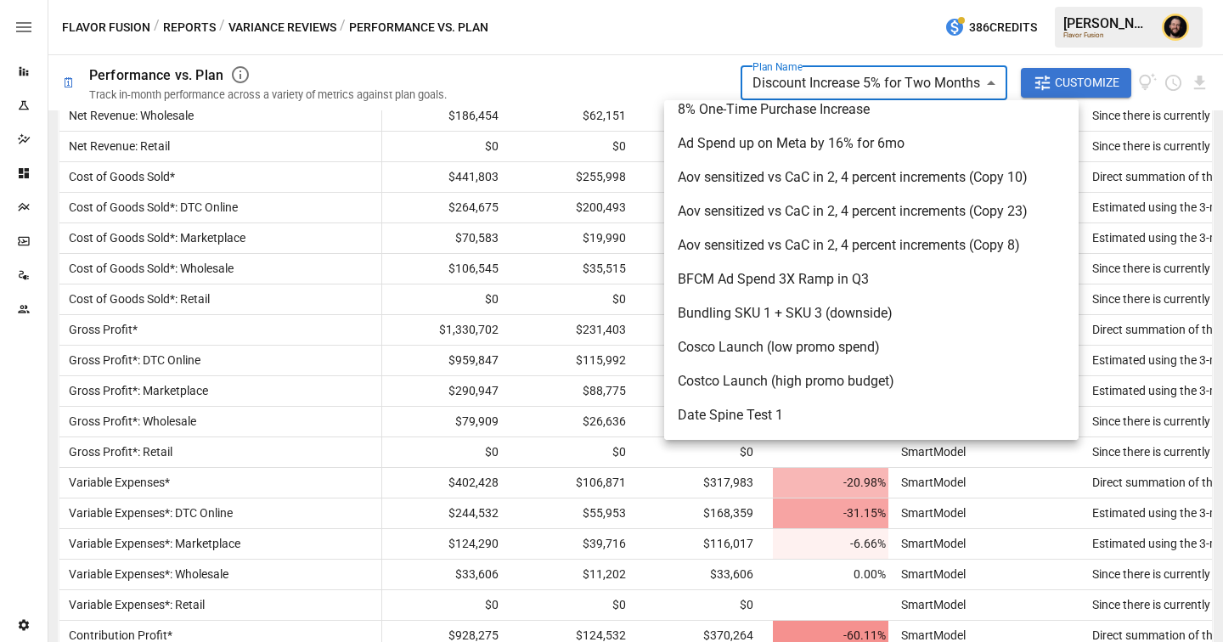
scroll to position [0, 0]
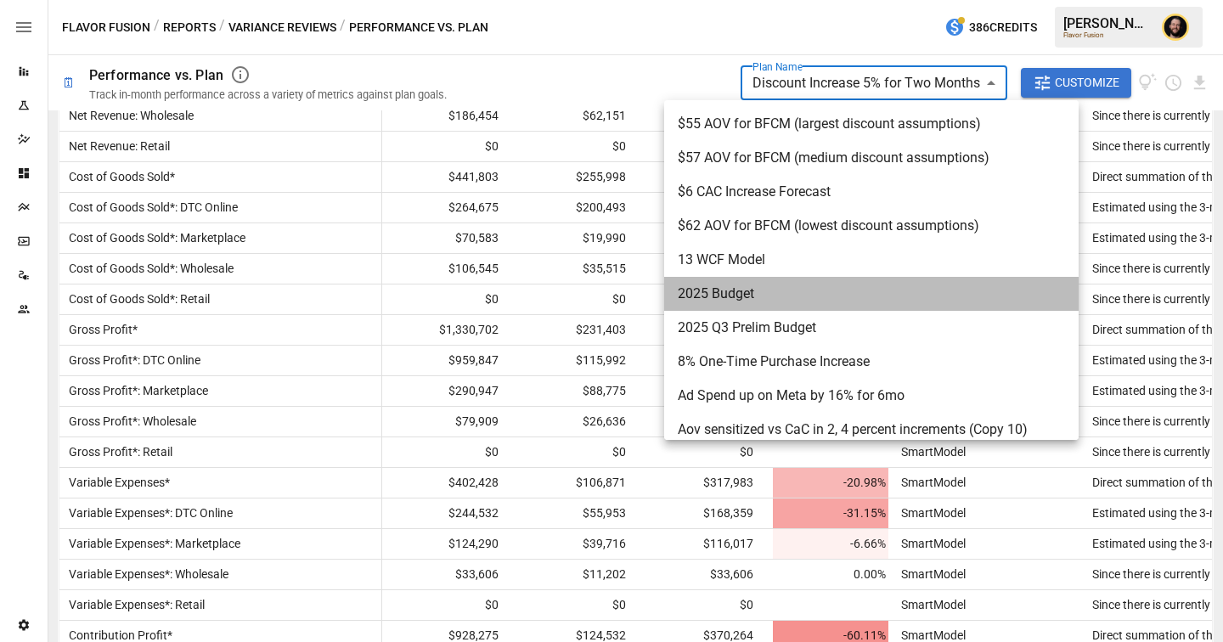
click at [819, 303] on span "2025 Budget" at bounding box center [871, 294] width 387 height 20
type input "**********"
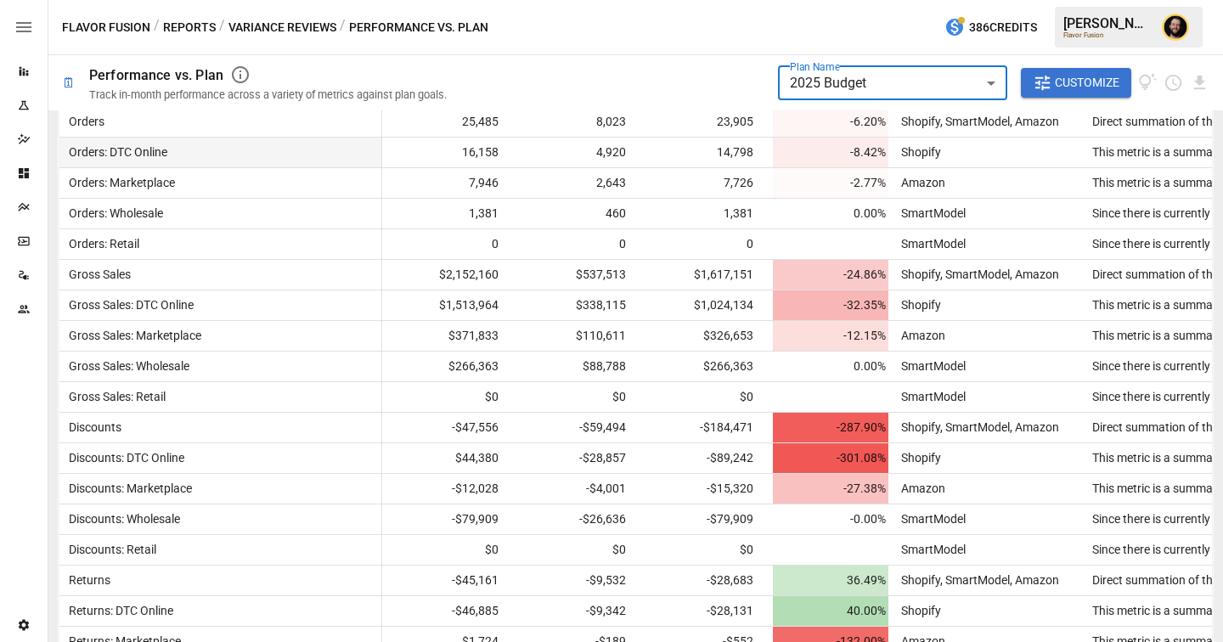
scroll to position [476, 0]
click at [187, 29] on button "Reports" at bounding box center [189, 27] width 53 height 21
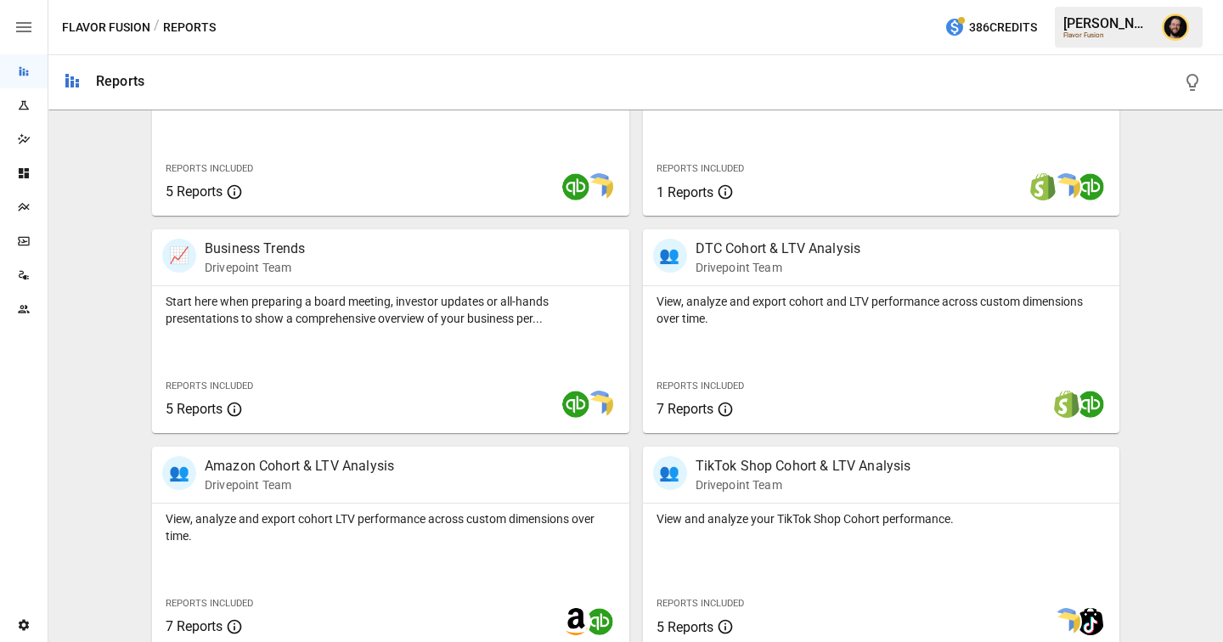
scroll to position [442, 0]
click at [19, 202] on icon "Plans" at bounding box center [24, 207] width 14 height 14
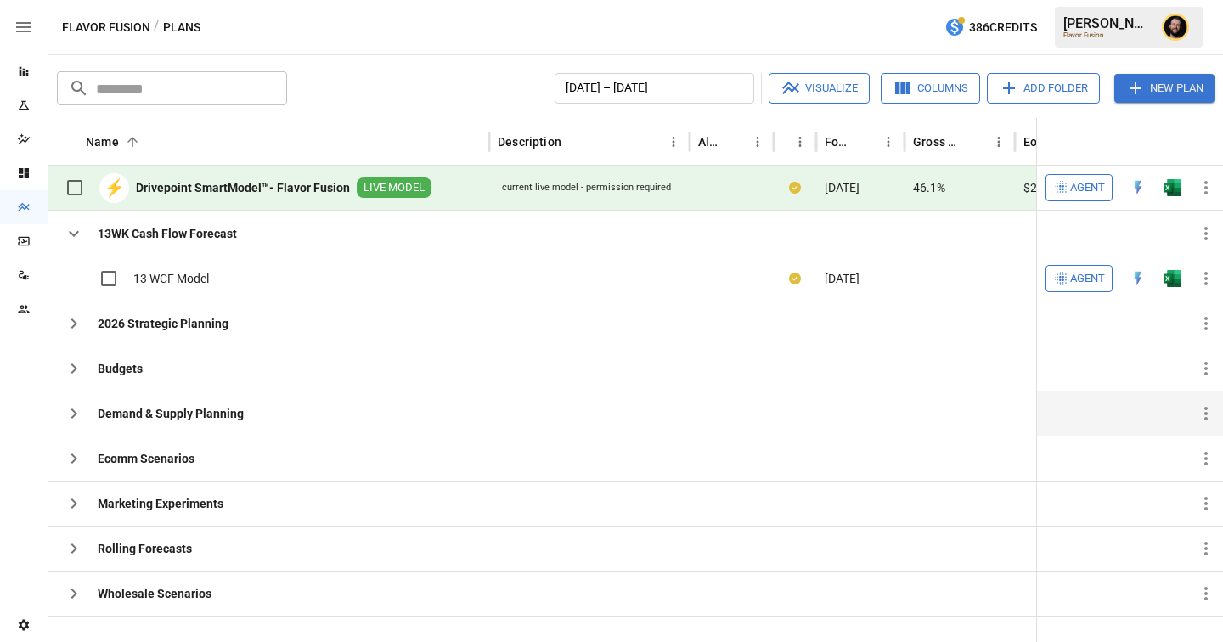
click at [74, 414] on icon "button" at bounding box center [74, 413] width 6 height 10
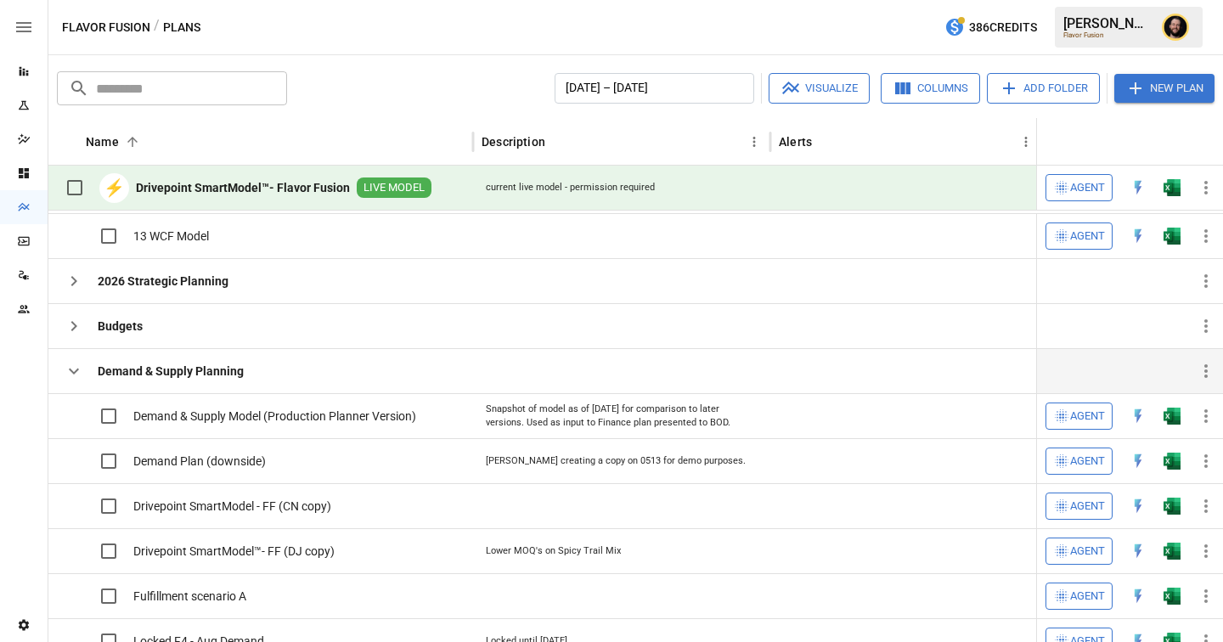
scroll to position [42, 0]
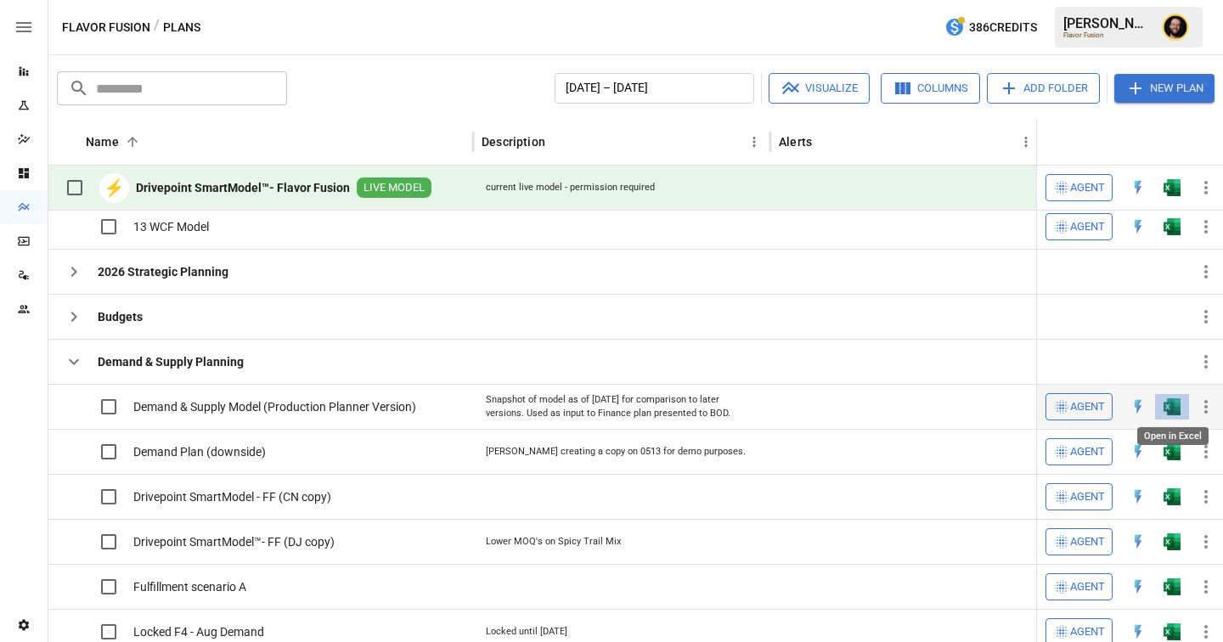
click at [1171, 407] on img "Open in Excel" at bounding box center [1172, 406] width 17 height 17
